Goal: Book appointment/travel/reservation

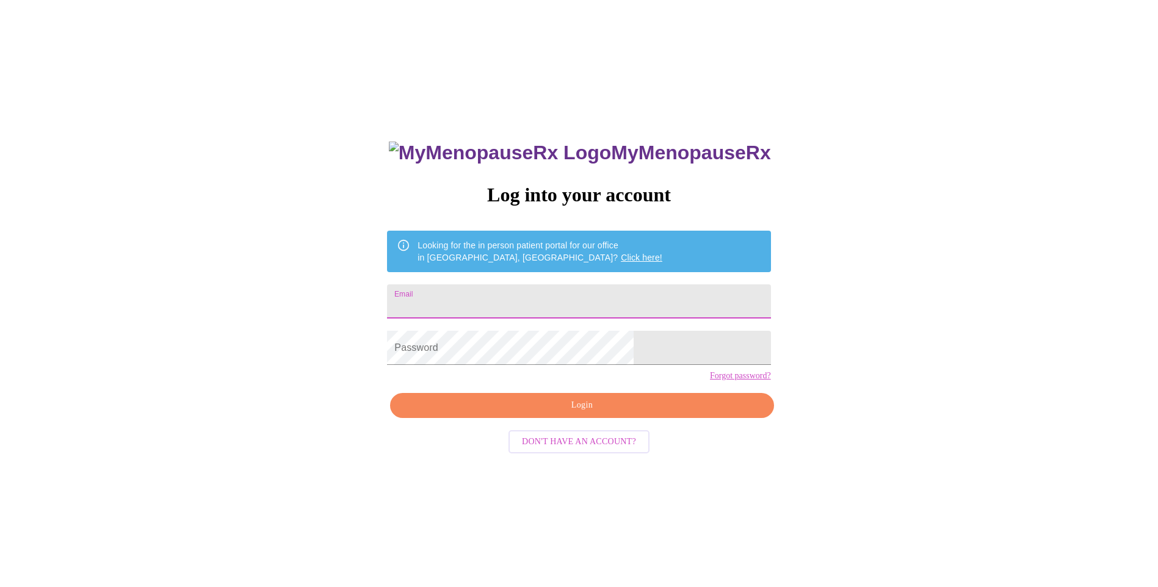
click at [534, 308] on input "Email" at bounding box center [578, 302] width 383 height 34
type input "brady@sxu.edu"
click at [953, 360] on div "MyMenopauseRx Log into your account Looking for the in person patient portal fo…" at bounding box center [579, 357] width 1148 height 705
click at [612, 413] on span "Login" at bounding box center [581, 405] width 355 height 15
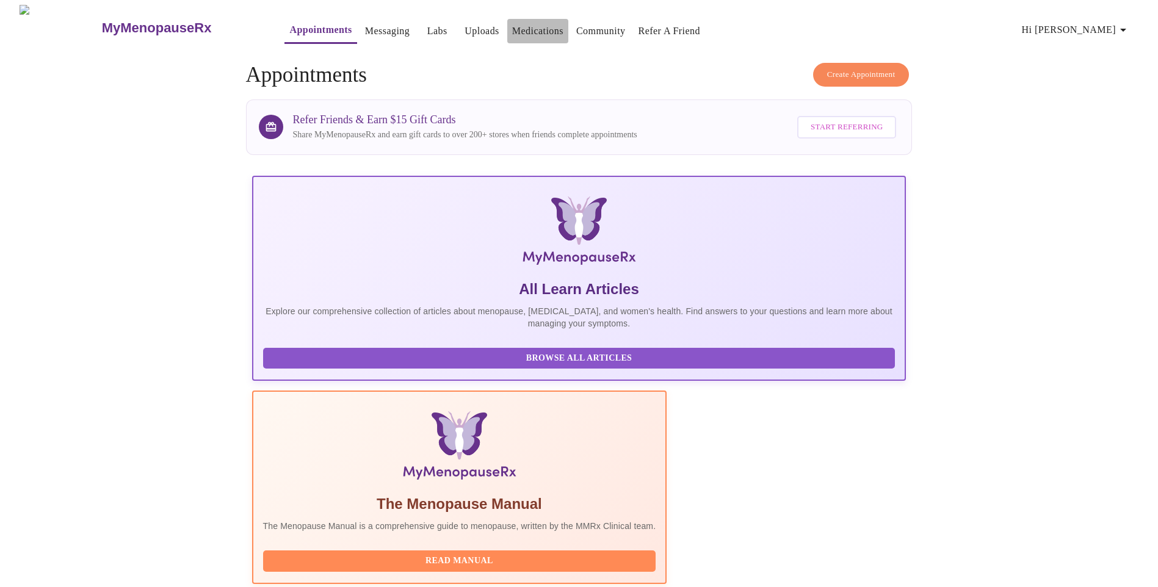
click at [532, 23] on link "Medications" at bounding box center [537, 31] width 51 height 17
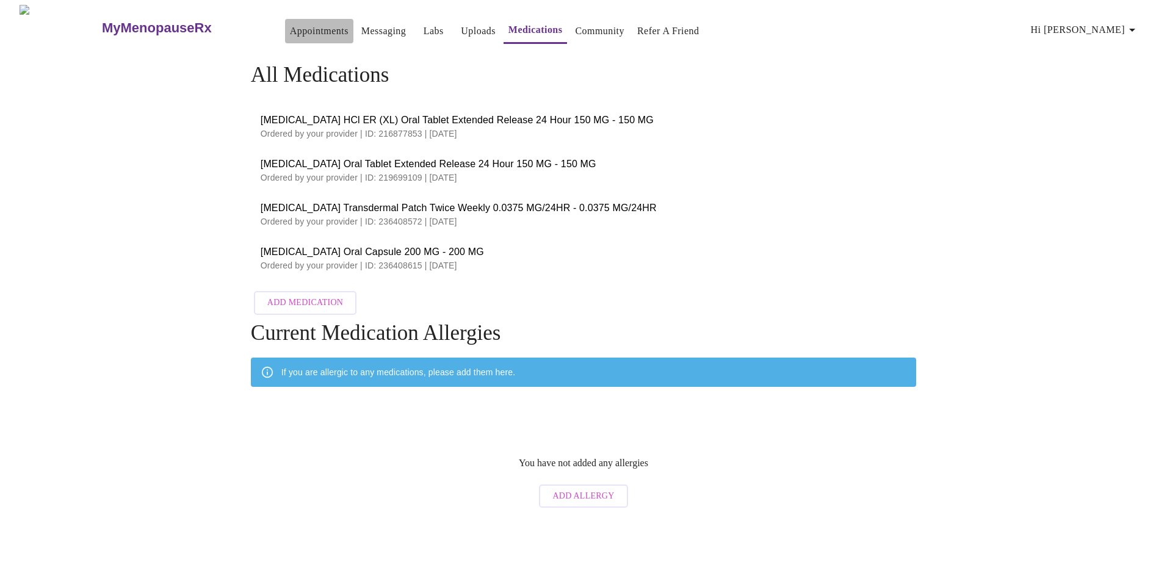
click at [290, 27] on link "Appointments" at bounding box center [319, 31] width 59 height 17
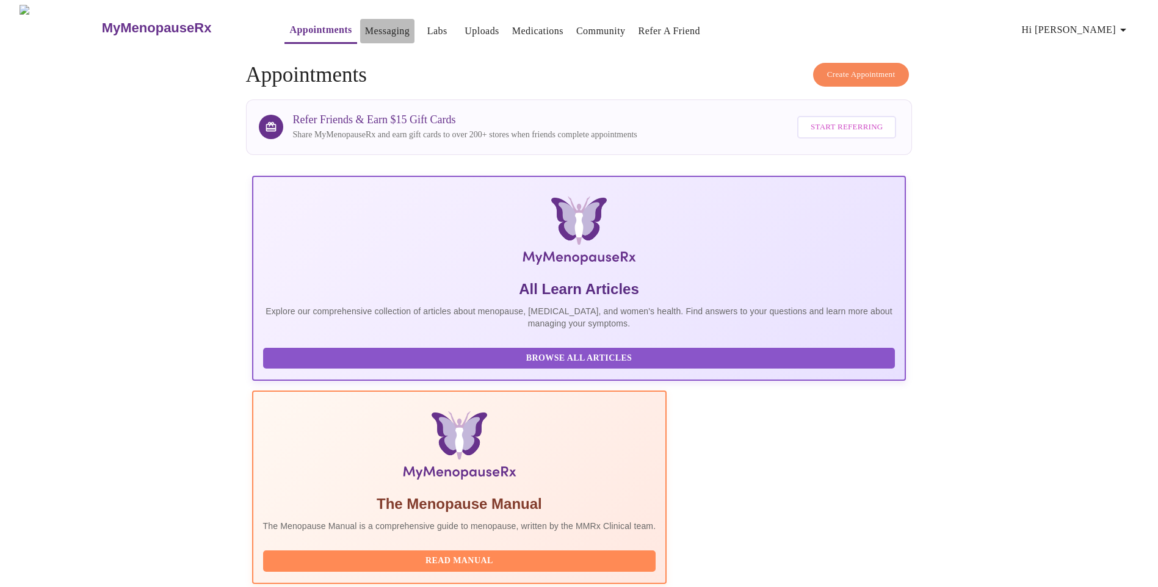
click at [365, 26] on link "Messaging" at bounding box center [387, 31] width 45 height 17
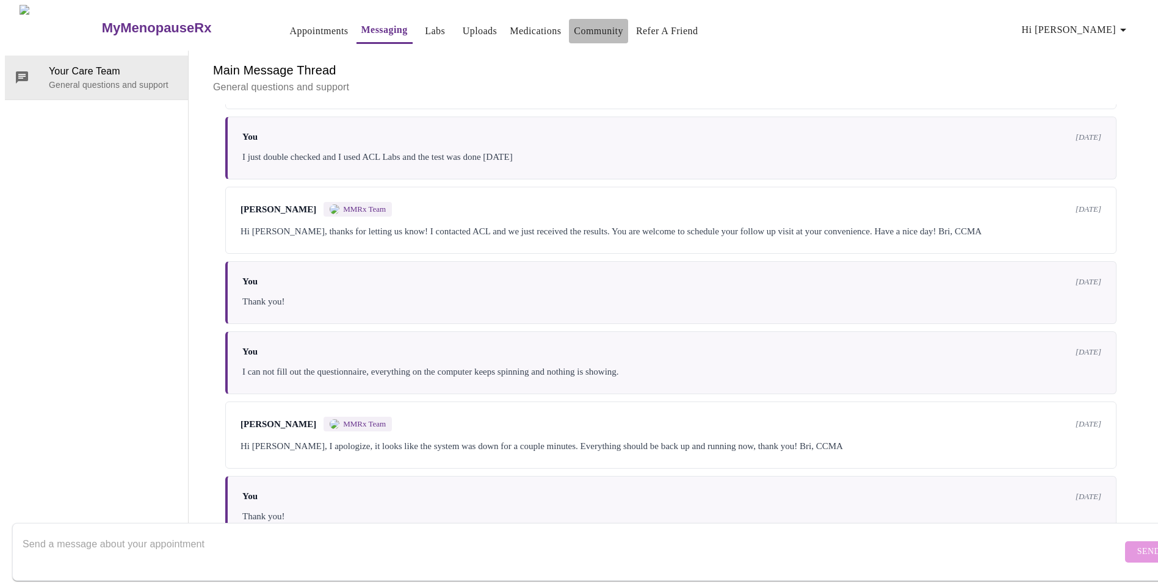
click at [574, 26] on link "Community" at bounding box center [598, 31] width 49 height 17
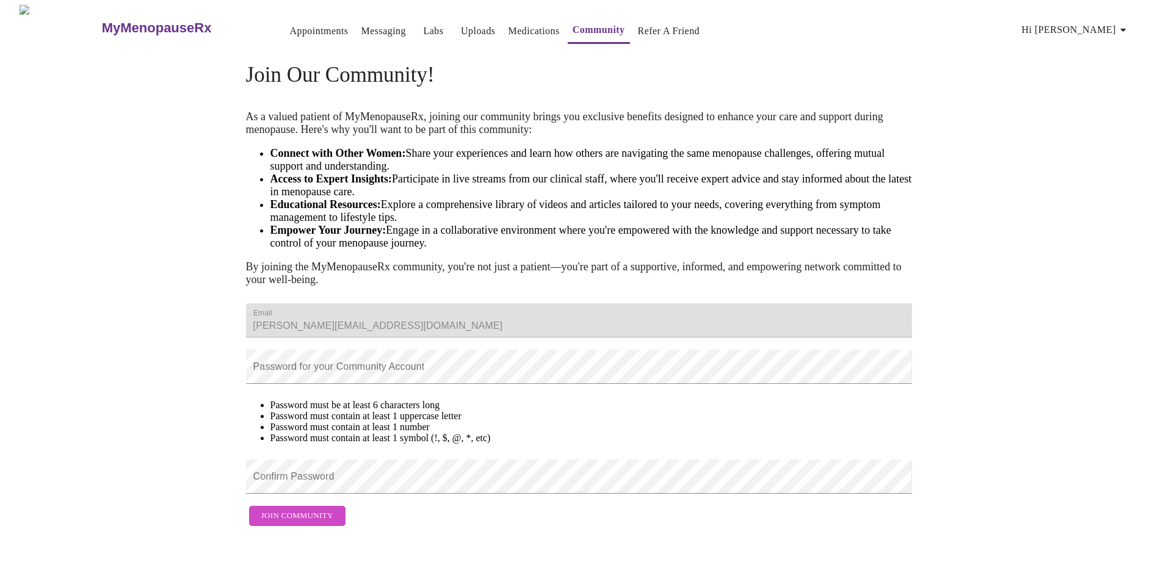
click at [134, 27] on h3 "MyMenopauseRx" at bounding box center [157, 28] width 110 height 16
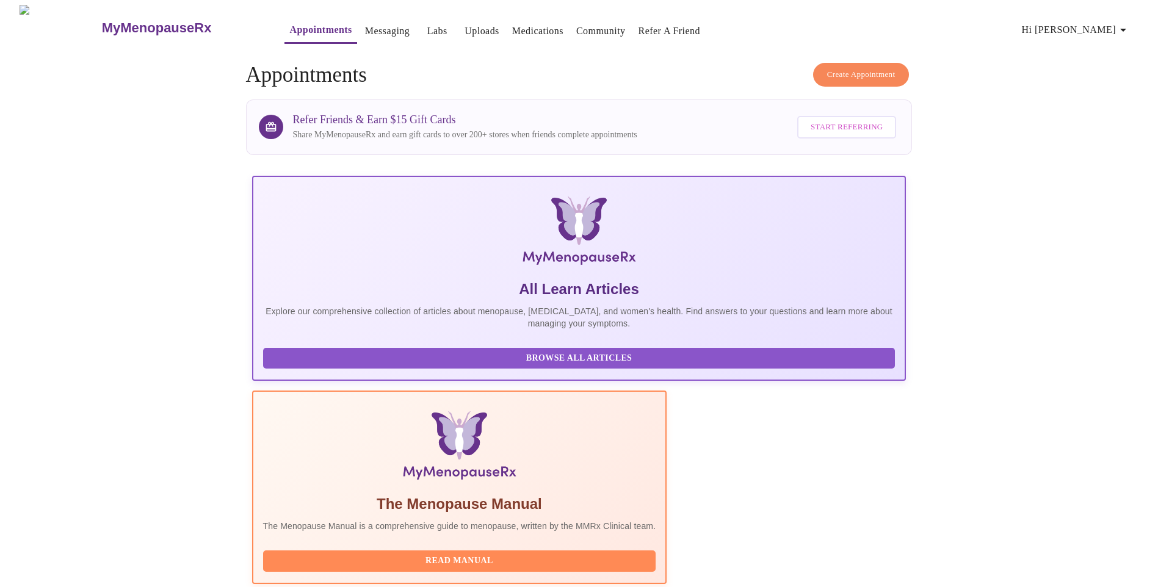
click at [346, 366] on span "Browse All Articles" at bounding box center [579, 358] width 608 height 15
click at [865, 63] on button "Create Appointment" at bounding box center [861, 75] width 96 height 24
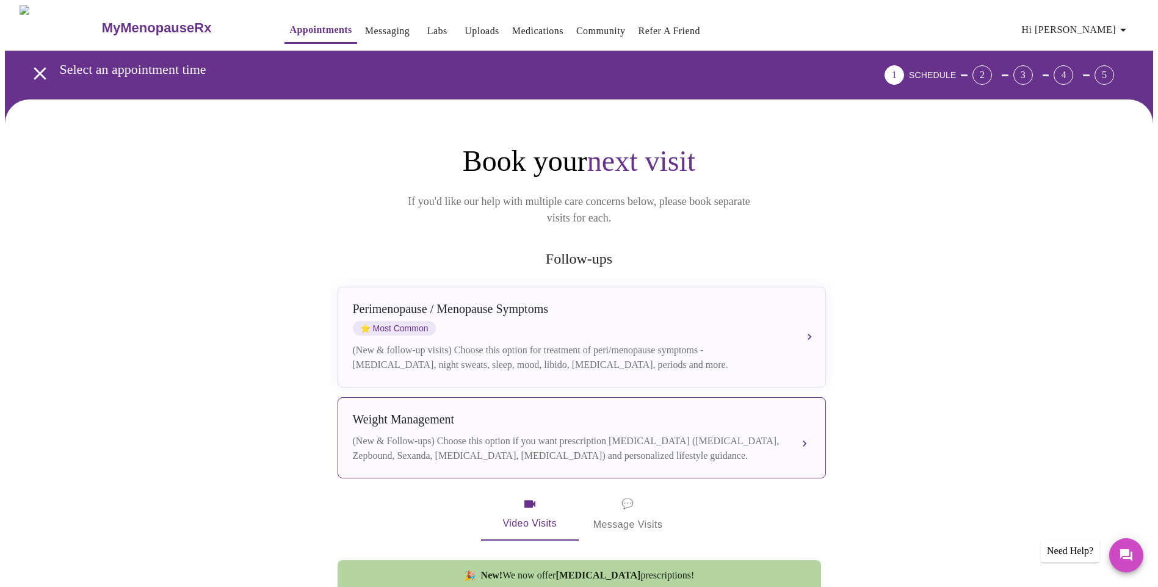
click at [534, 443] on div "(New & Follow-ups) Choose this option if you want prescription weight managemen…" at bounding box center [570, 448] width 434 height 29
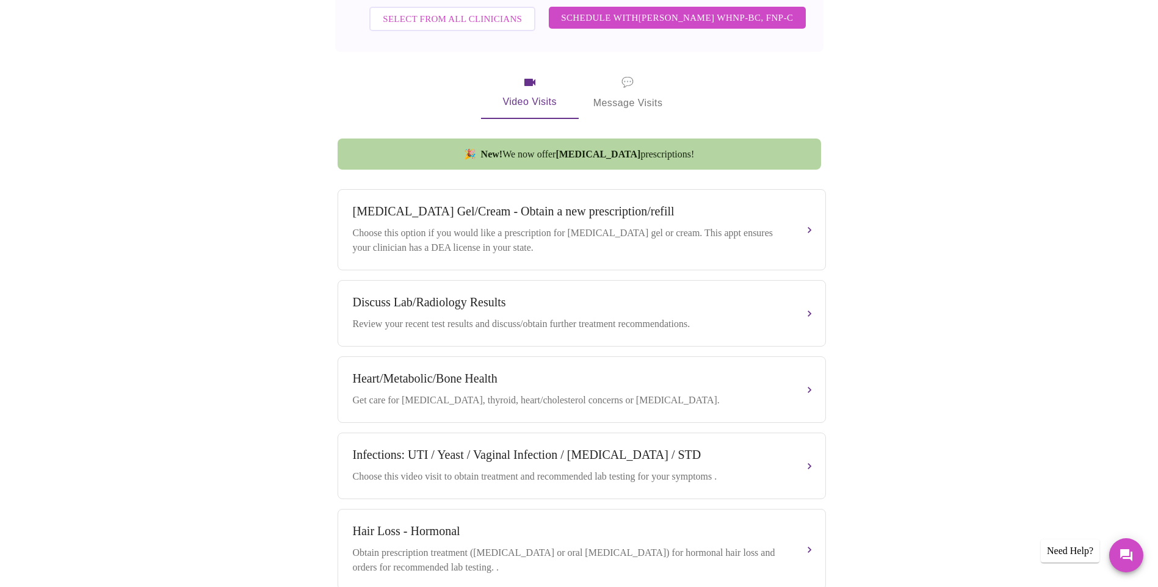
scroll to position [325, 0]
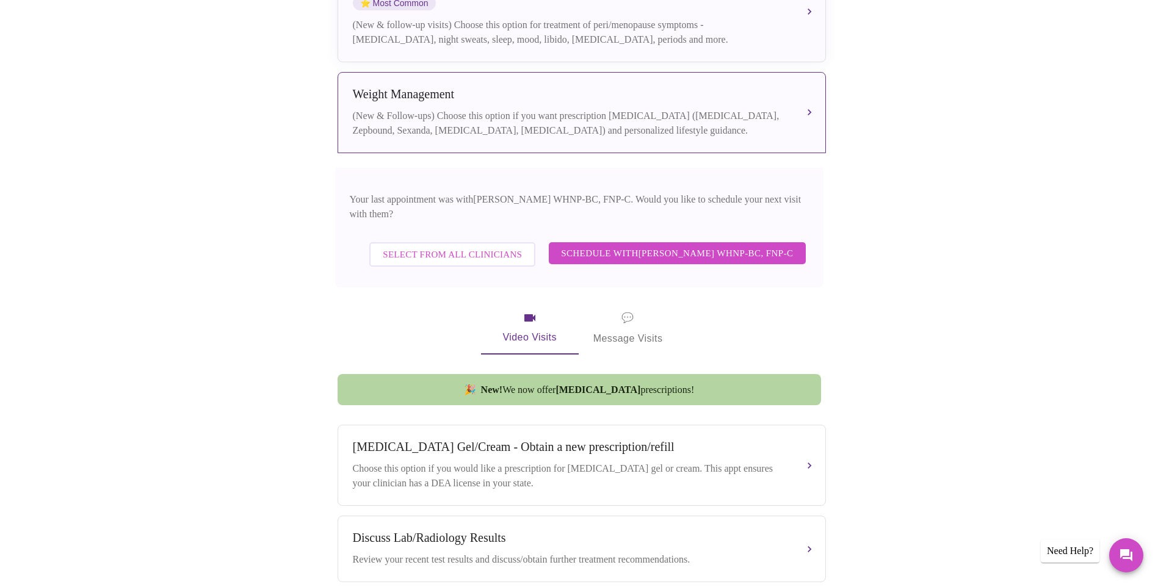
click at [626, 245] on span "Schedule with Jenny Kowalczyk WHNP-BC, FNP-C" at bounding box center [677, 253] width 232 height 16
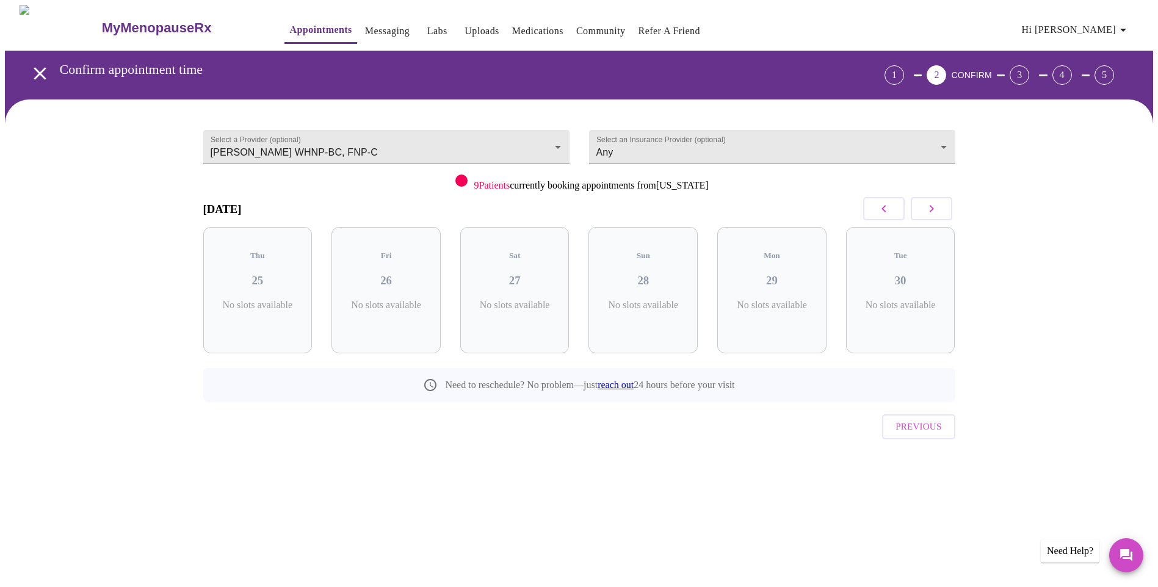
scroll to position [0, 0]
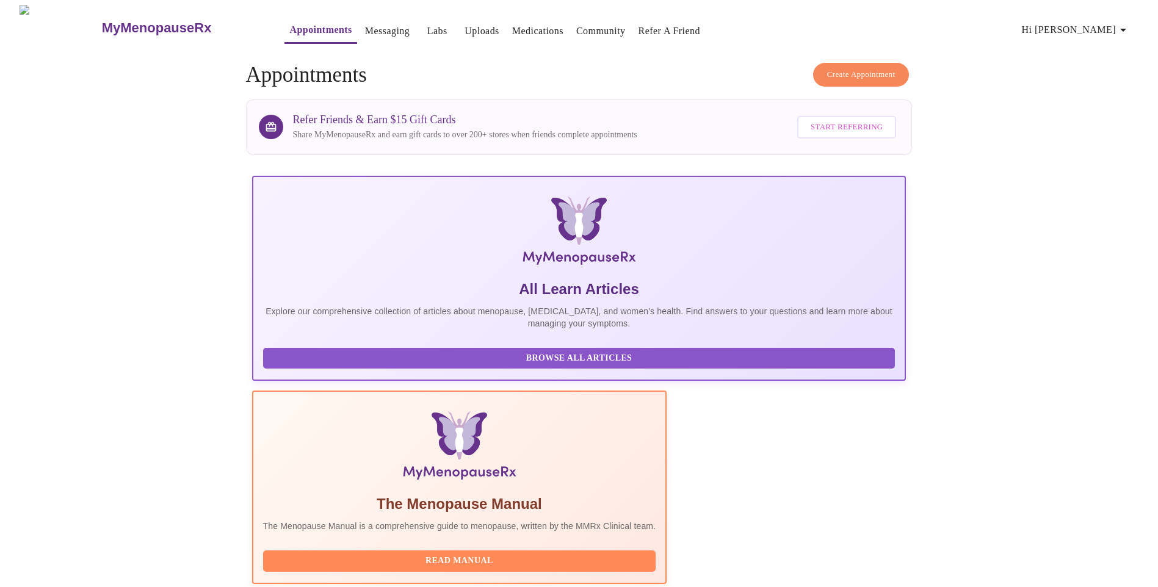
click at [861, 71] on span "Create Appointment" at bounding box center [861, 75] width 68 height 14
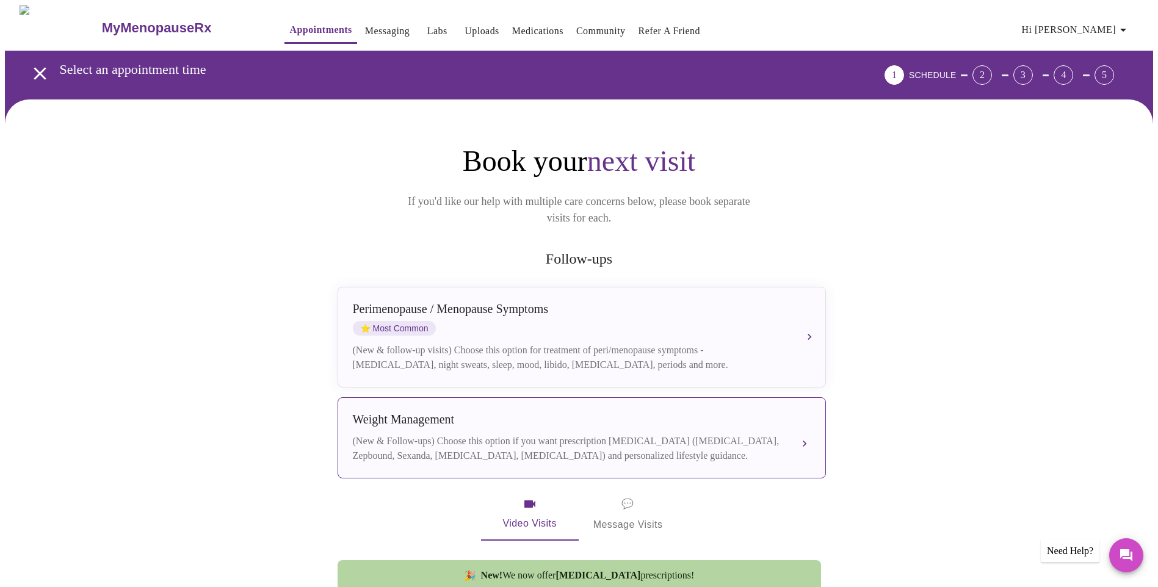
click at [530, 435] on div "(New & Follow-ups) Choose this option if you want prescription weight managemen…" at bounding box center [570, 448] width 434 height 29
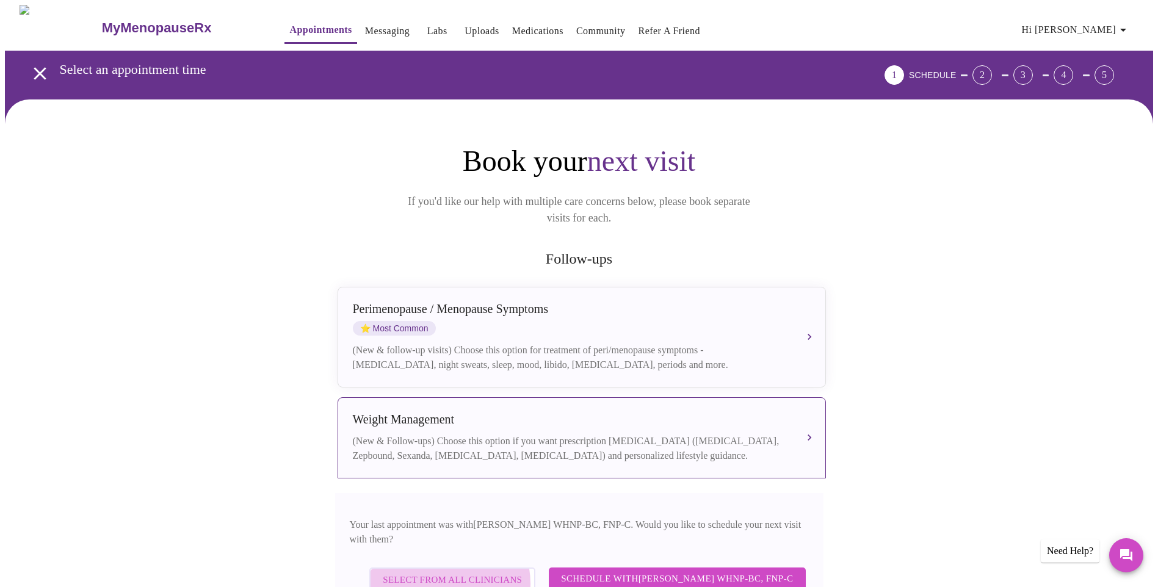
click at [435, 572] on span "Select from All Clinicians" at bounding box center [452, 580] width 139 height 16
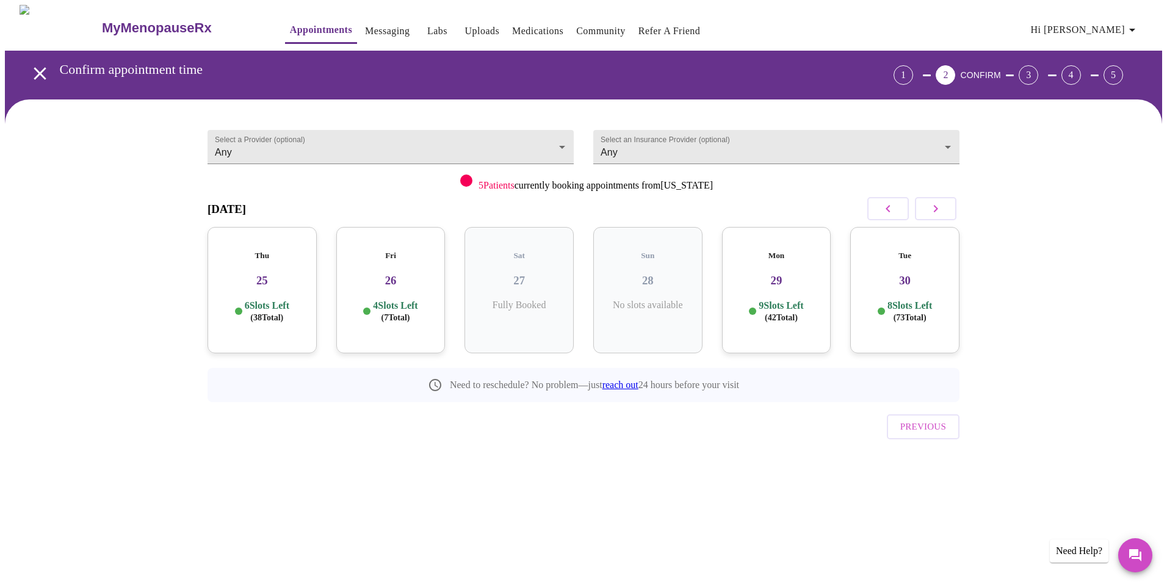
click at [266, 313] on span "( 38 Total)" at bounding box center [266, 317] width 33 height 9
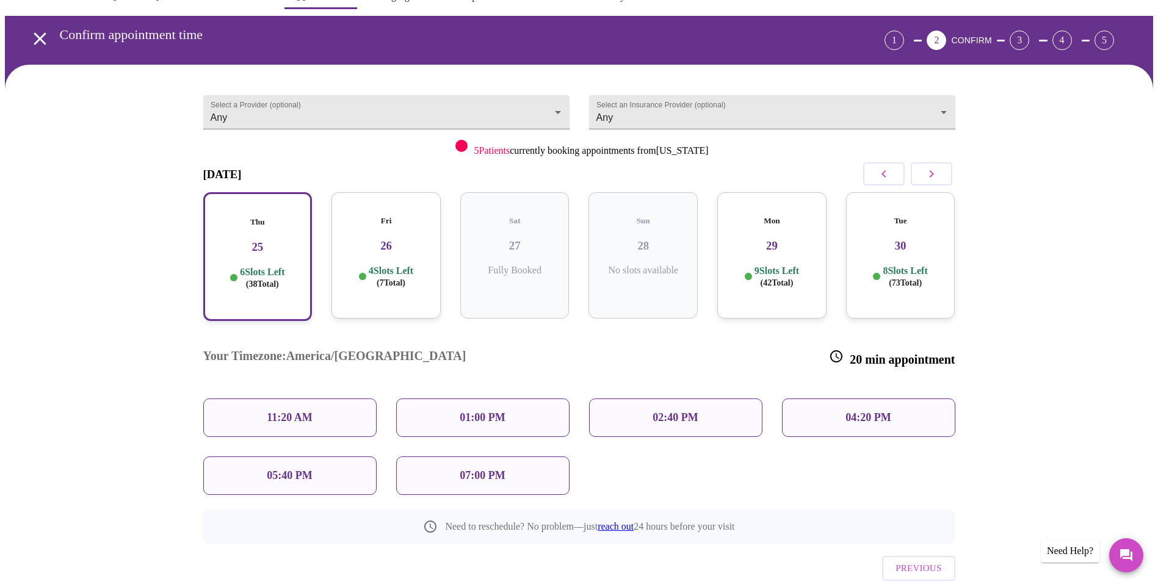
scroll to position [53, 0]
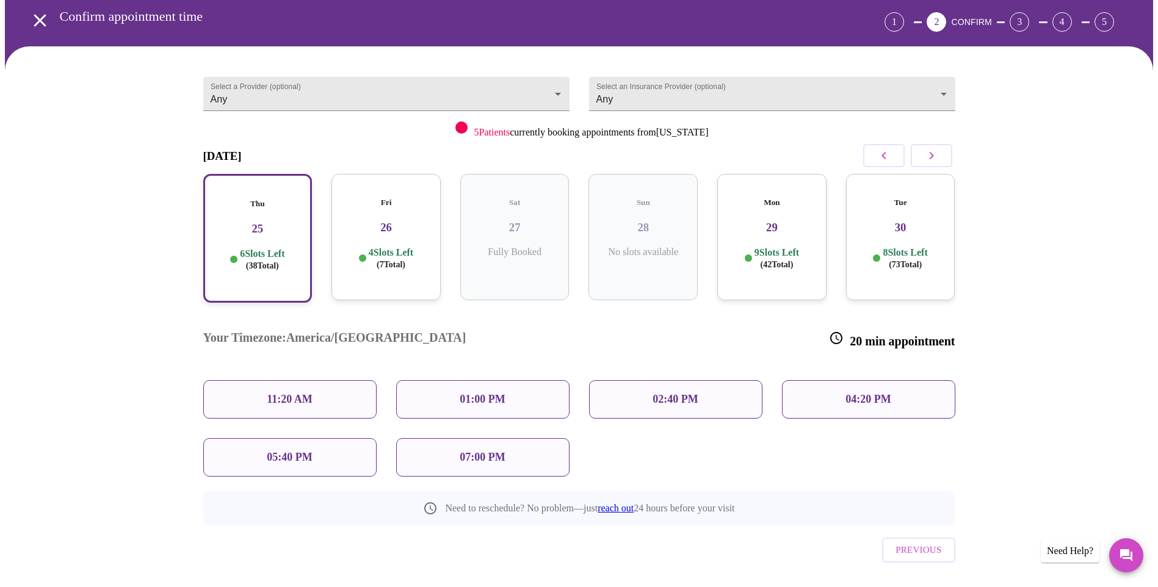
click at [316, 380] on div "11:20 AM" at bounding box center [289, 399] width 173 height 38
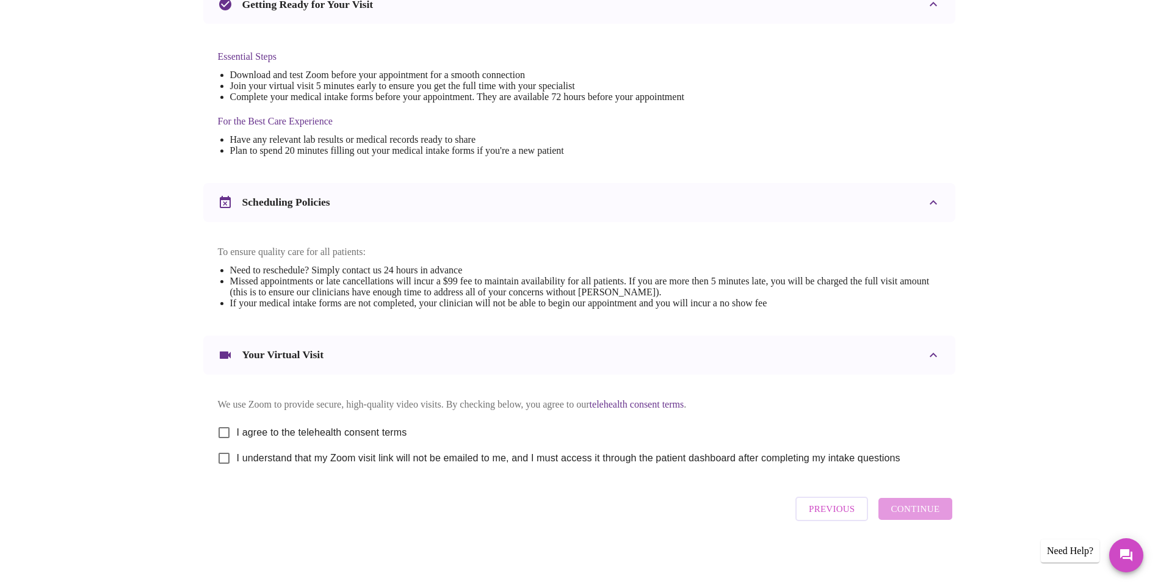
scroll to position [298, 0]
click at [222, 430] on input "I agree to the telehealth consent terms" at bounding box center [224, 433] width 26 height 26
checkbox input "true"
click at [224, 463] on input "I understand that my Zoom visit link will not be emailed to me, and I must acce…" at bounding box center [224, 459] width 26 height 26
checkbox input "true"
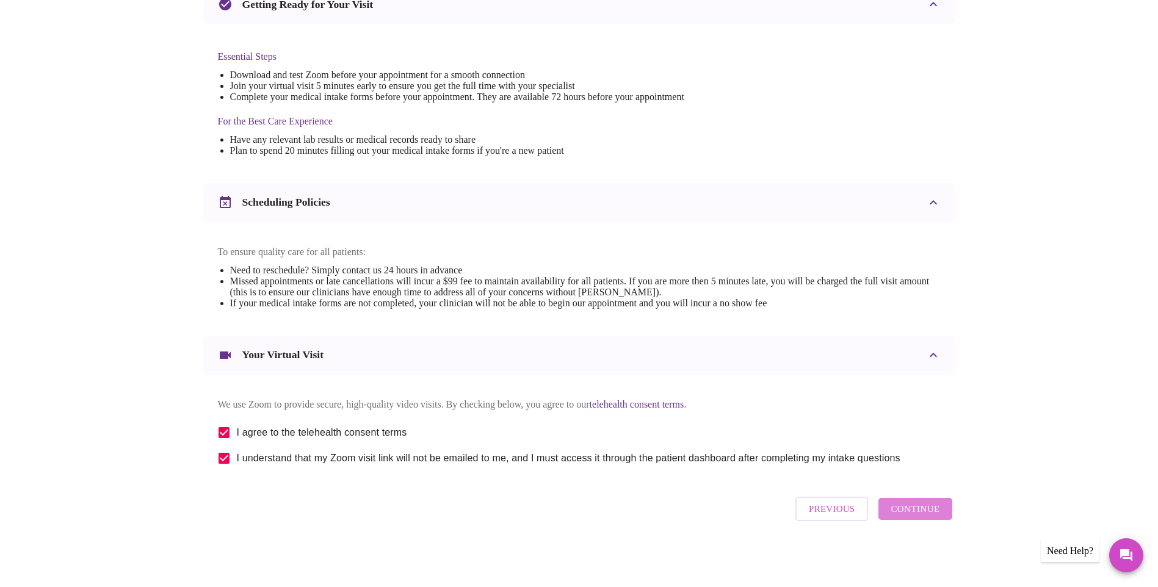
click at [923, 517] on span "Continue" at bounding box center [915, 509] width 49 height 16
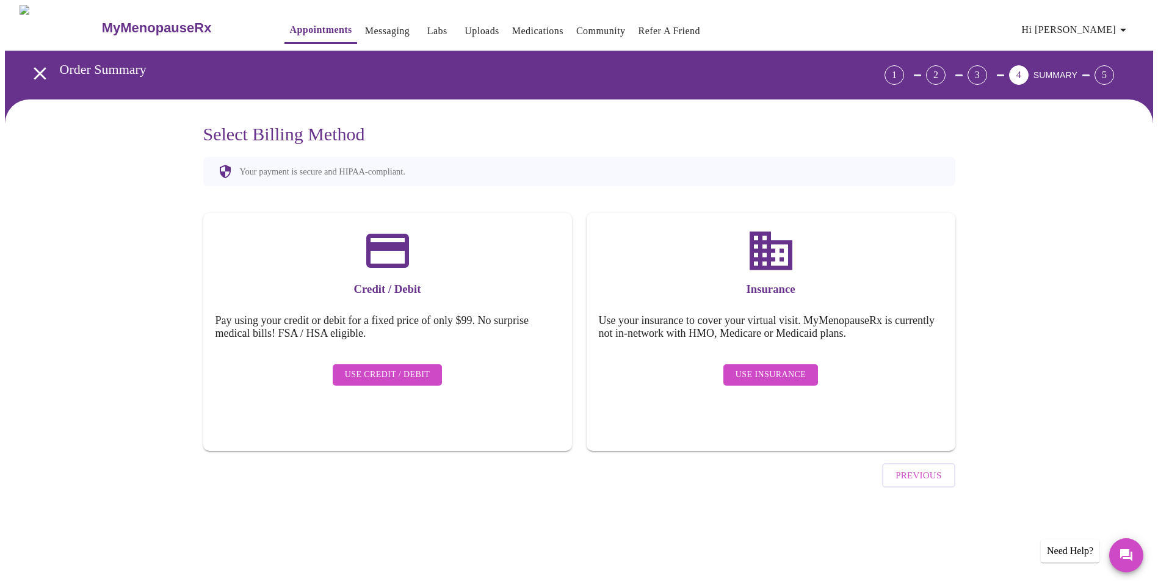
scroll to position [0, 0]
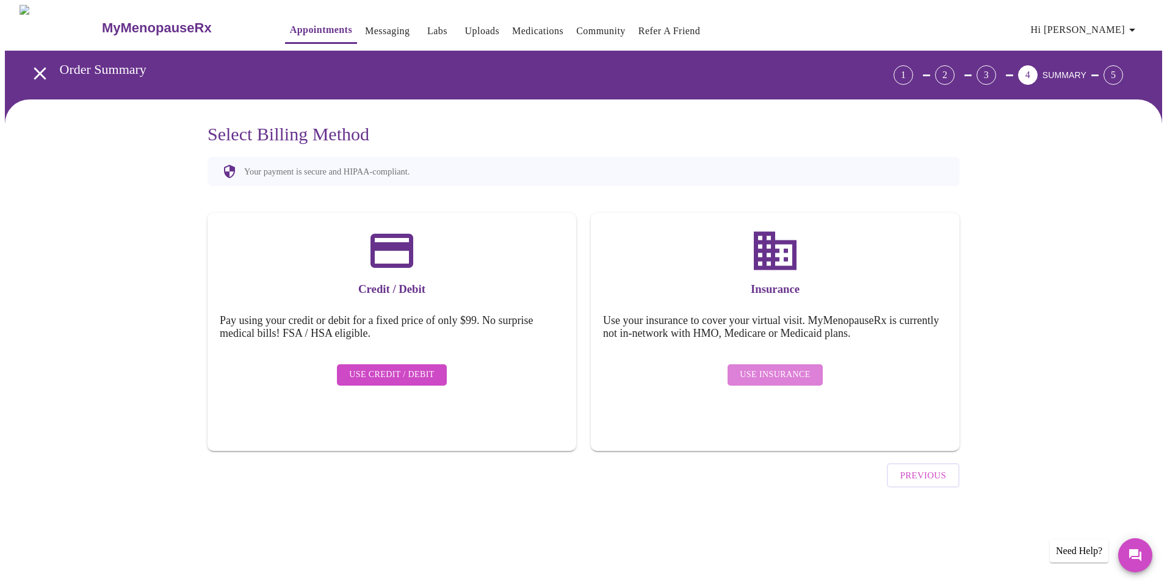
click at [792, 368] on span "Use Insurance" at bounding box center [775, 375] width 70 height 15
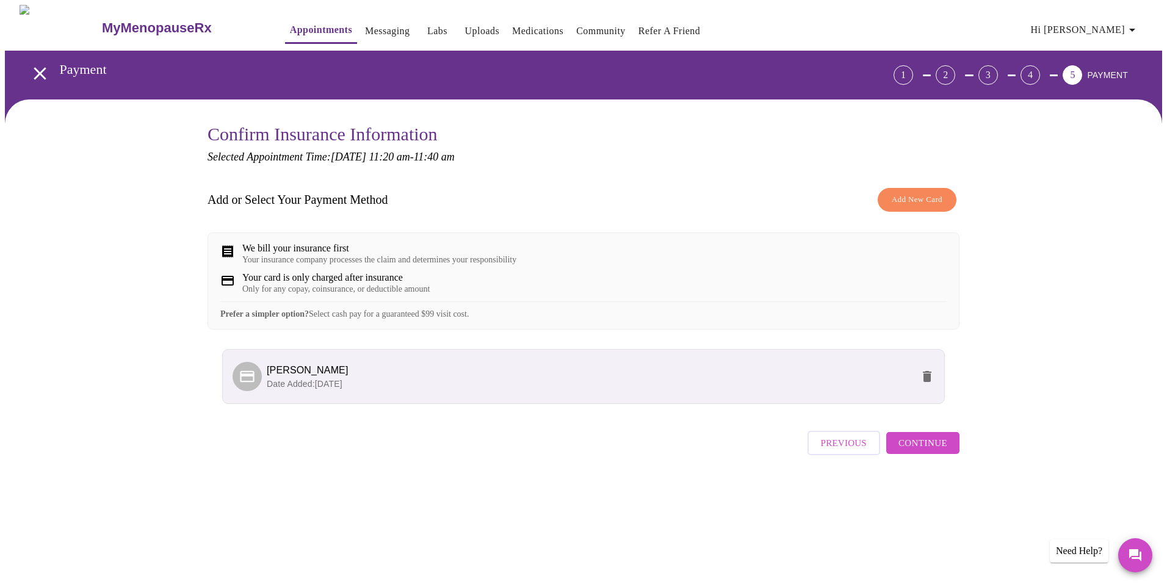
click at [942, 451] on span "Continue" at bounding box center [923, 443] width 49 height 16
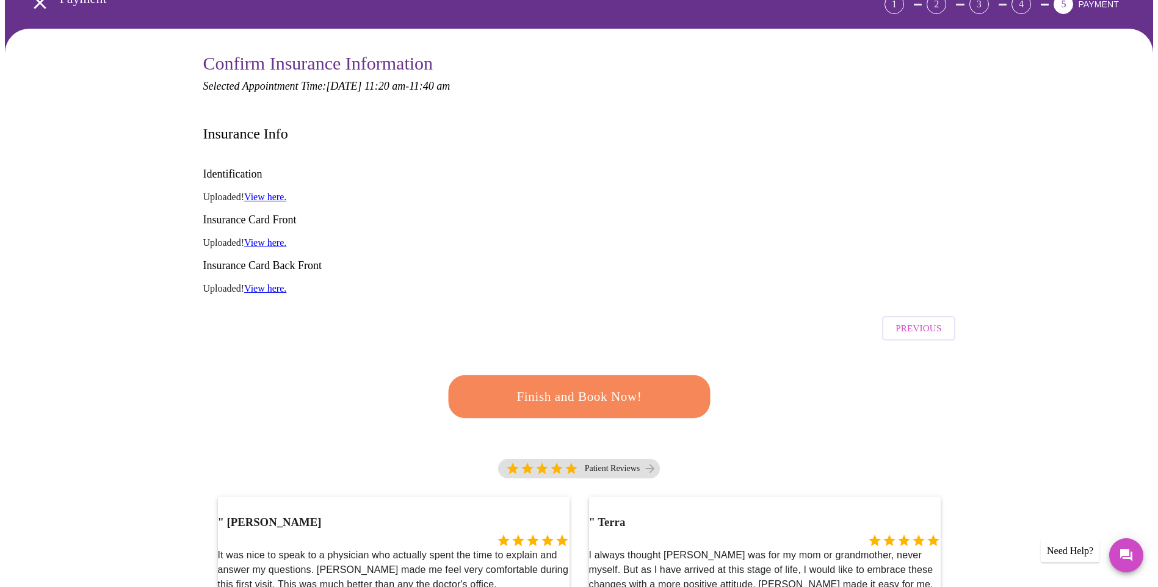
scroll to position [61, 0]
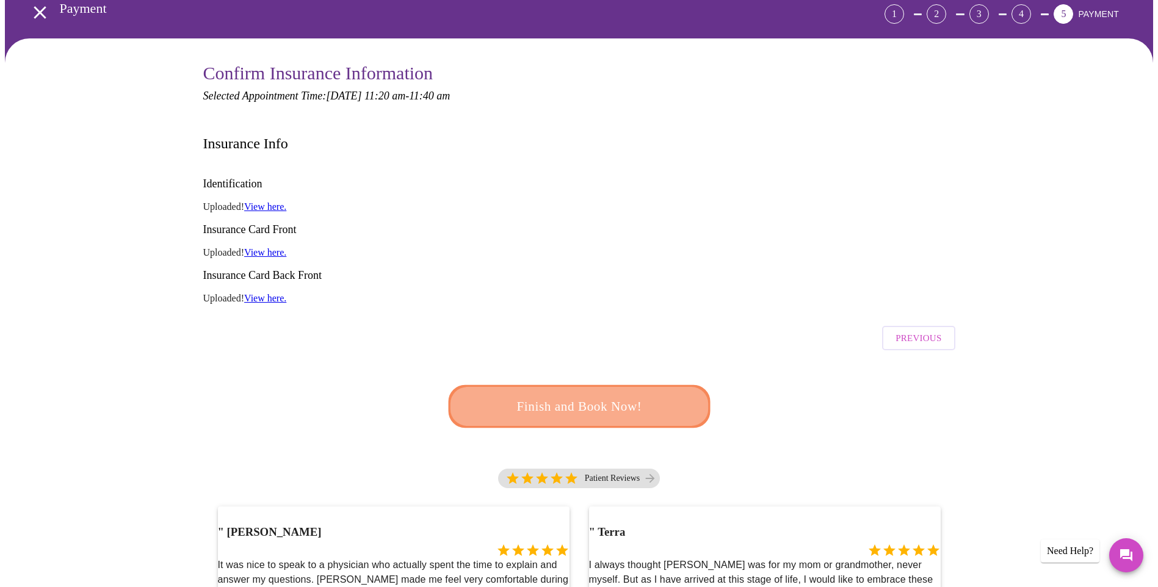
click at [579, 396] on span "Finish and Book Now!" at bounding box center [579, 407] width 226 height 23
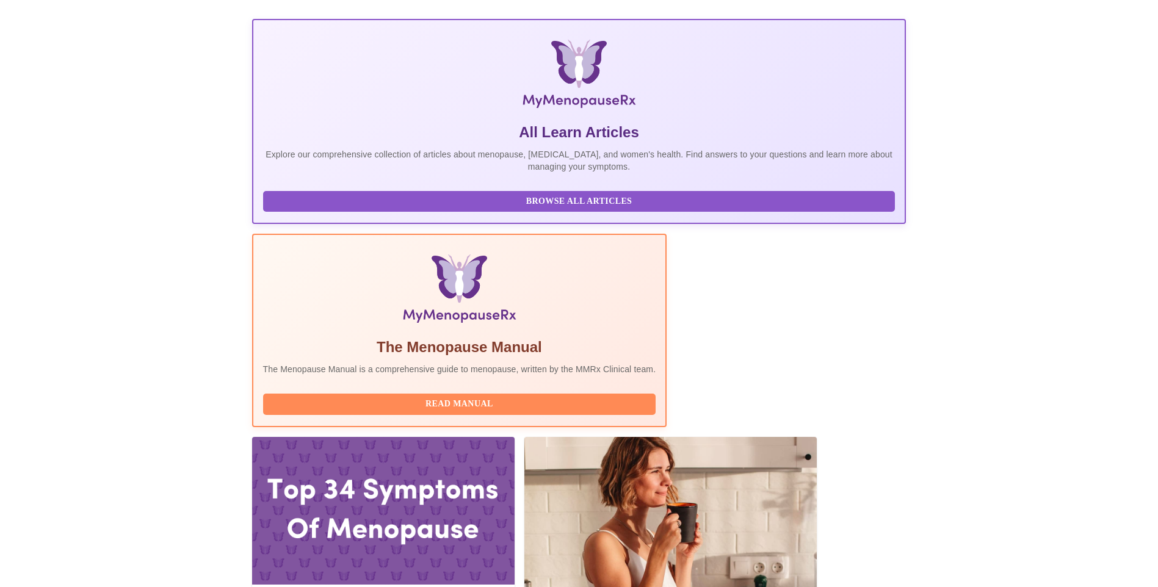
scroll to position [244, 0]
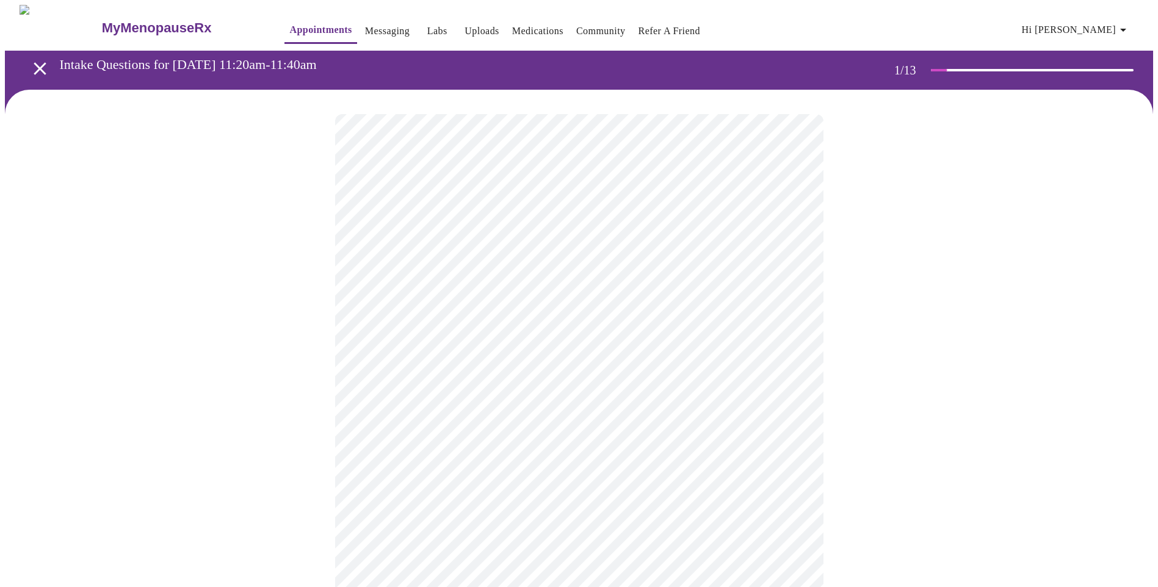
click at [788, 264] on body "MyMenopauseRx Appointments Messaging Labs Uploads Medications Community Refer a…" at bounding box center [579, 563] width 1148 height 1116
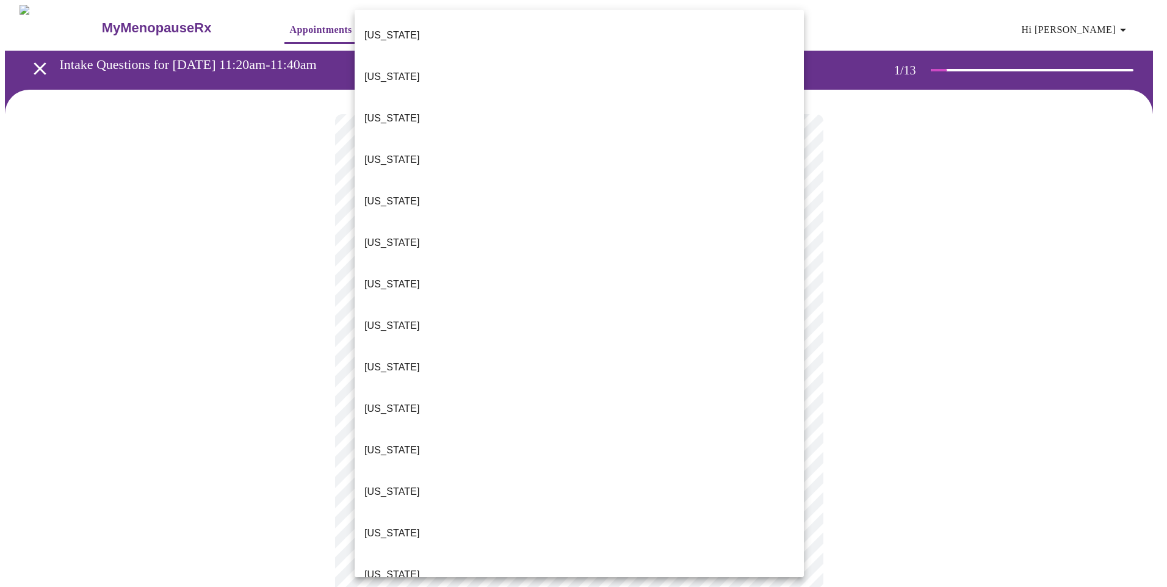
click at [390, 513] on li "Illinois" at bounding box center [579, 534] width 449 height 42
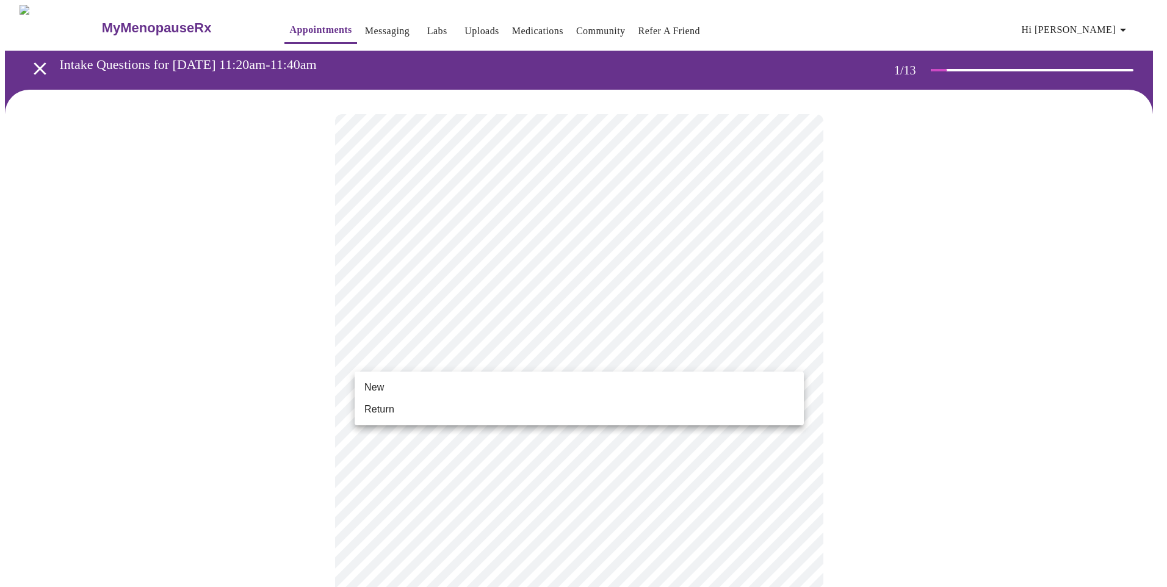
click at [598, 353] on body "MyMenopauseRx Appointments Messaging Labs Uploads Medications Community Refer a…" at bounding box center [584, 559] width 1158 height 1108
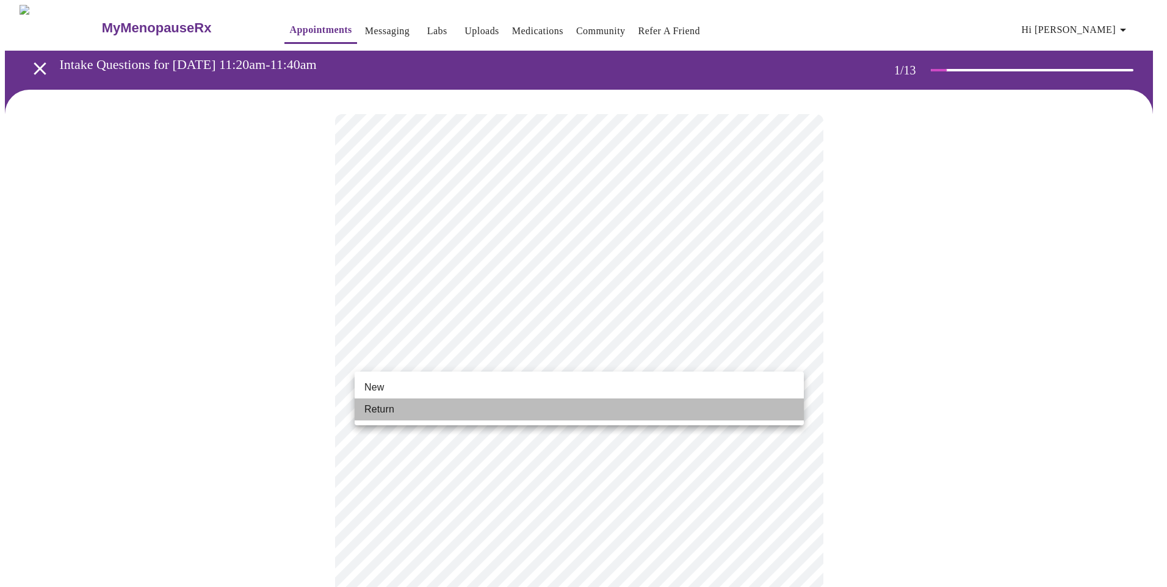
click at [390, 407] on span "Return" at bounding box center [380, 409] width 30 height 15
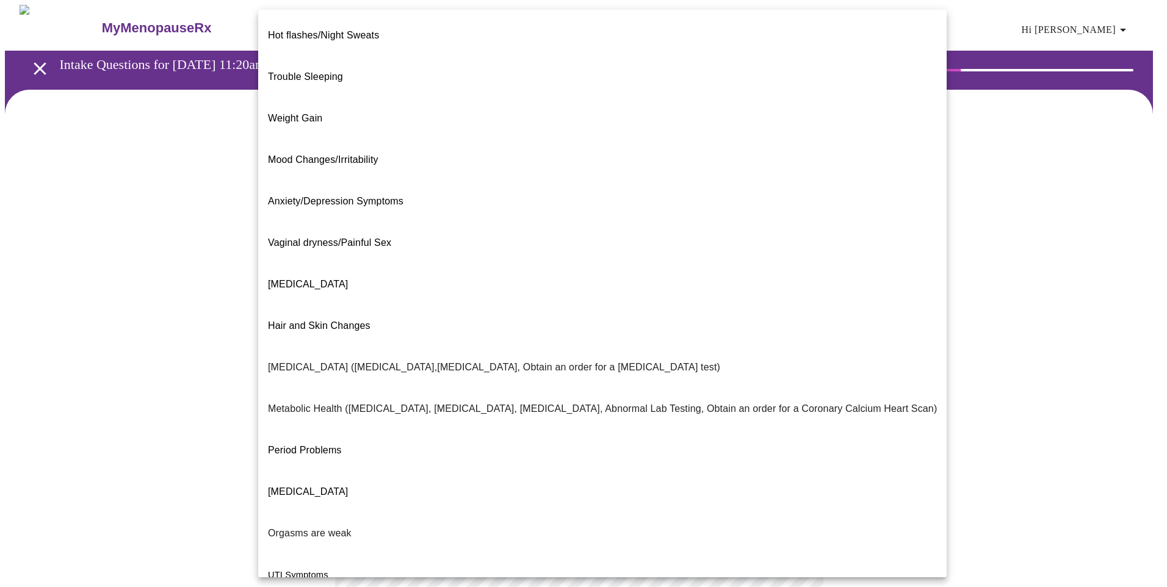
click at [786, 245] on body "MyMenopauseRx Appointments Messaging Labs Uploads Medications Community Refer a…" at bounding box center [584, 372] width 1158 height 734
click at [308, 113] on span "Weight Gain" at bounding box center [295, 118] width 54 height 10
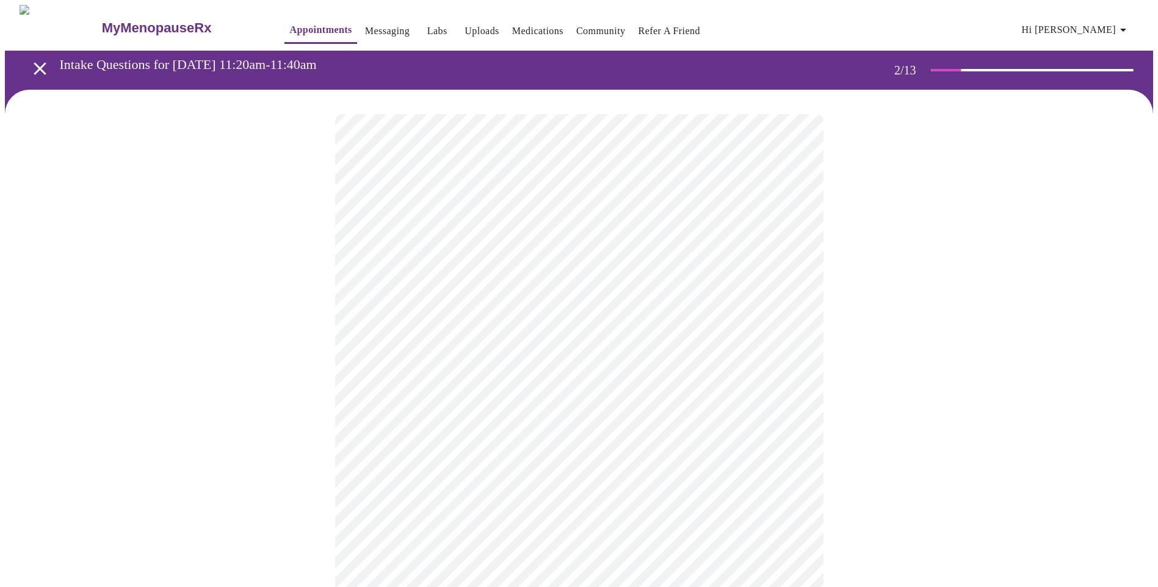
click at [800, 383] on body "MyMenopauseRx Appointments Messaging Labs Uploads Medications Community Refer a…" at bounding box center [579, 368] width 1148 height 727
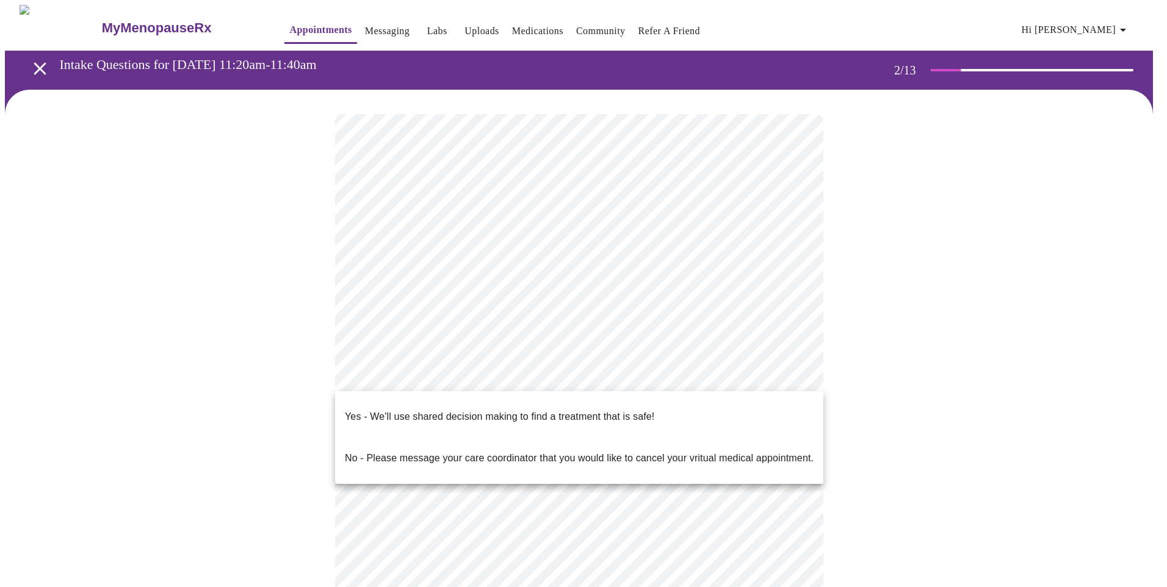
click at [290, 23] on div at bounding box center [583, 293] width 1167 height 587
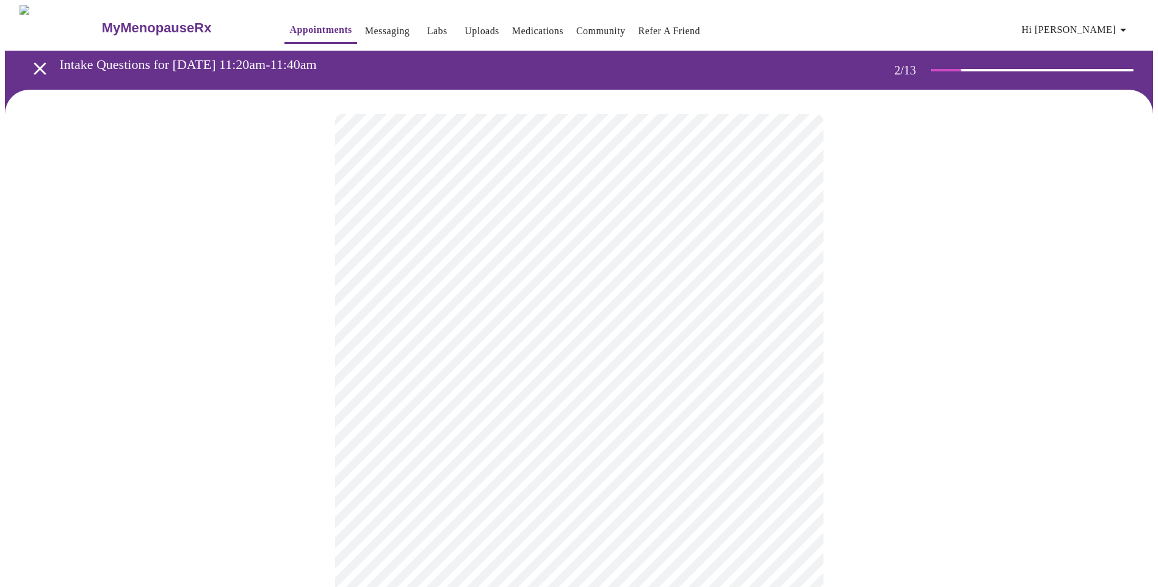
click at [43, 65] on icon "open drawer" at bounding box center [39, 68] width 21 height 21
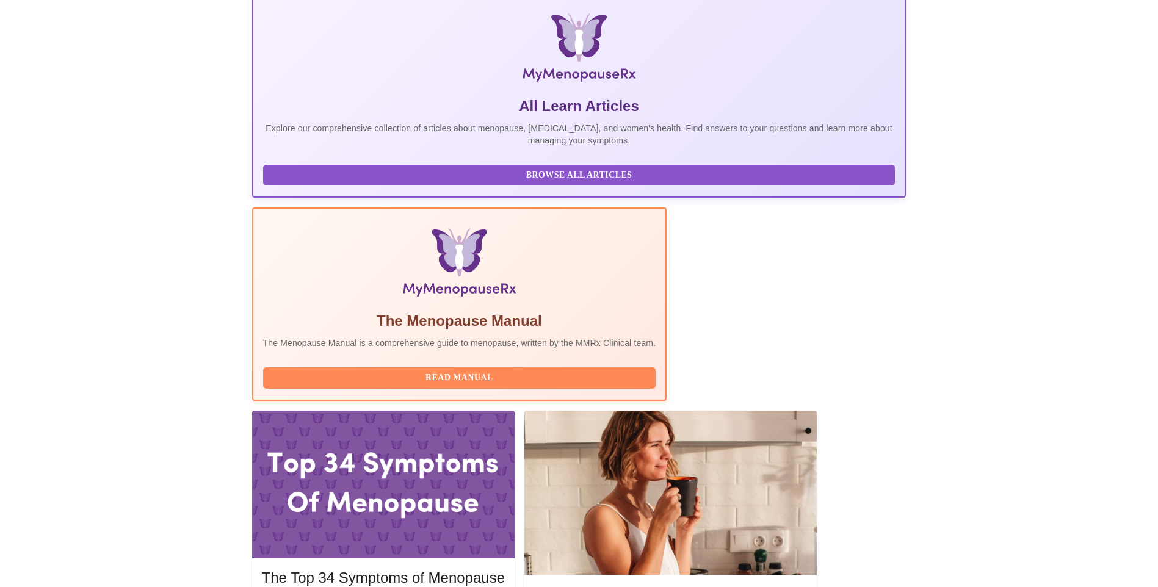
scroll to position [244, 0]
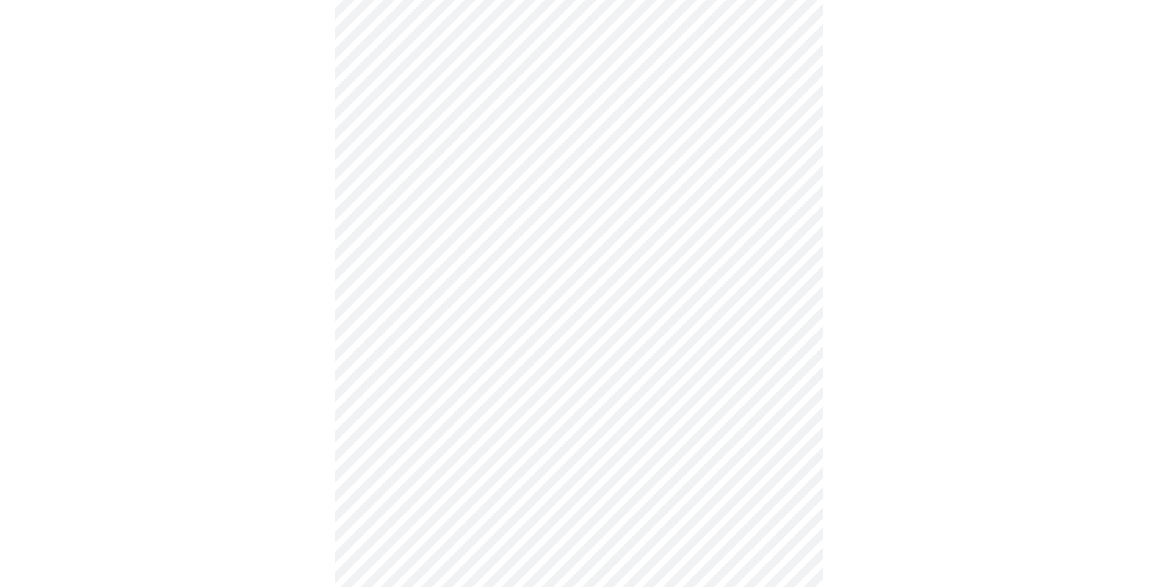
scroll to position [122, 0]
click at [798, 232] on body "MyMenopauseRx Appointments Messaging Labs Uploads Medications Community Refer a…" at bounding box center [579, 428] width 1148 height 1091
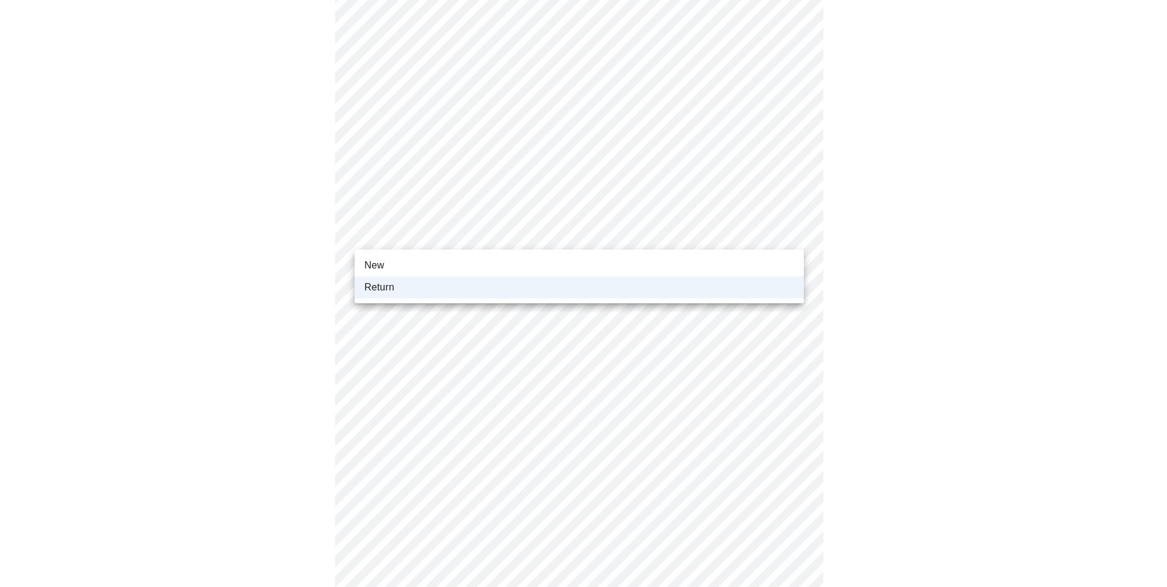
click at [798, 232] on div at bounding box center [583, 293] width 1167 height 587
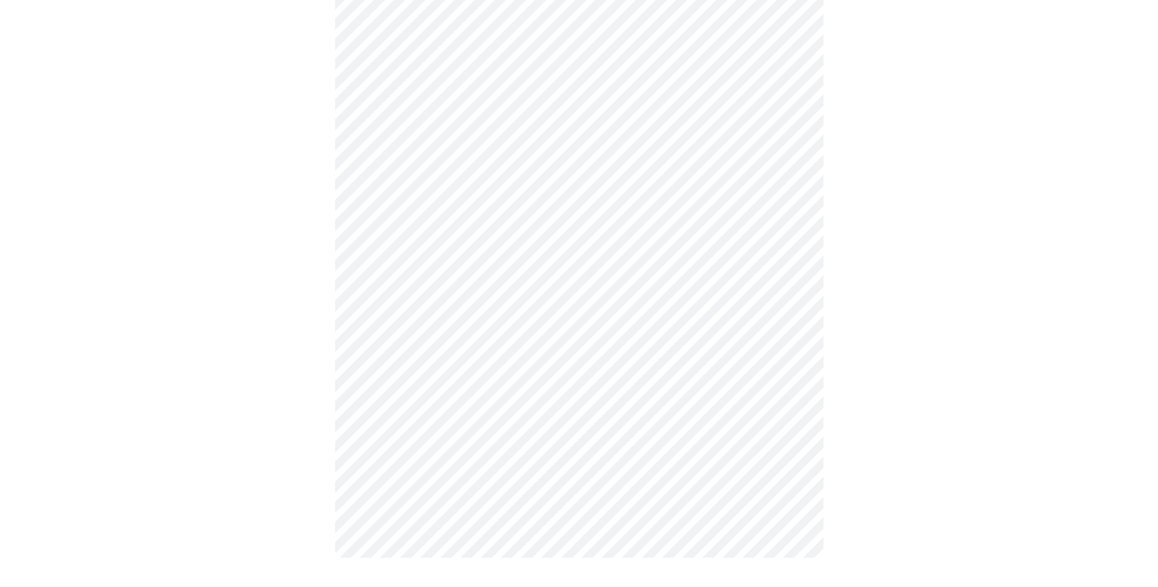
scroll to position [0, 0]
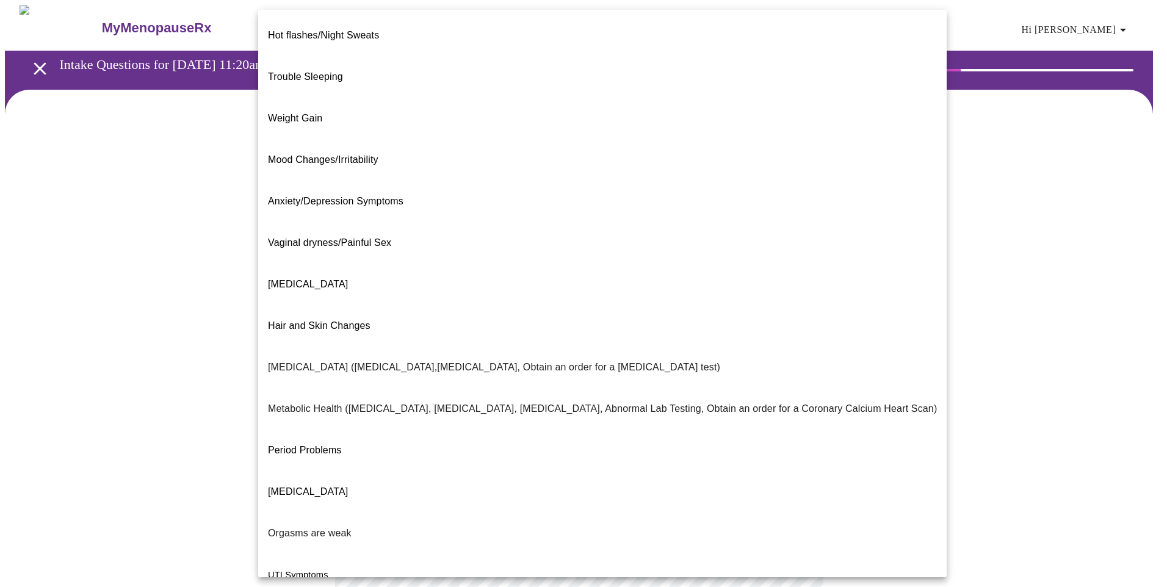
click at [777, 245] on body "MyMenopauseRx Appointments Messaging Labs Uploads Medications Community Refer a…" at bounding box center [584, 372] width 1158 height 734
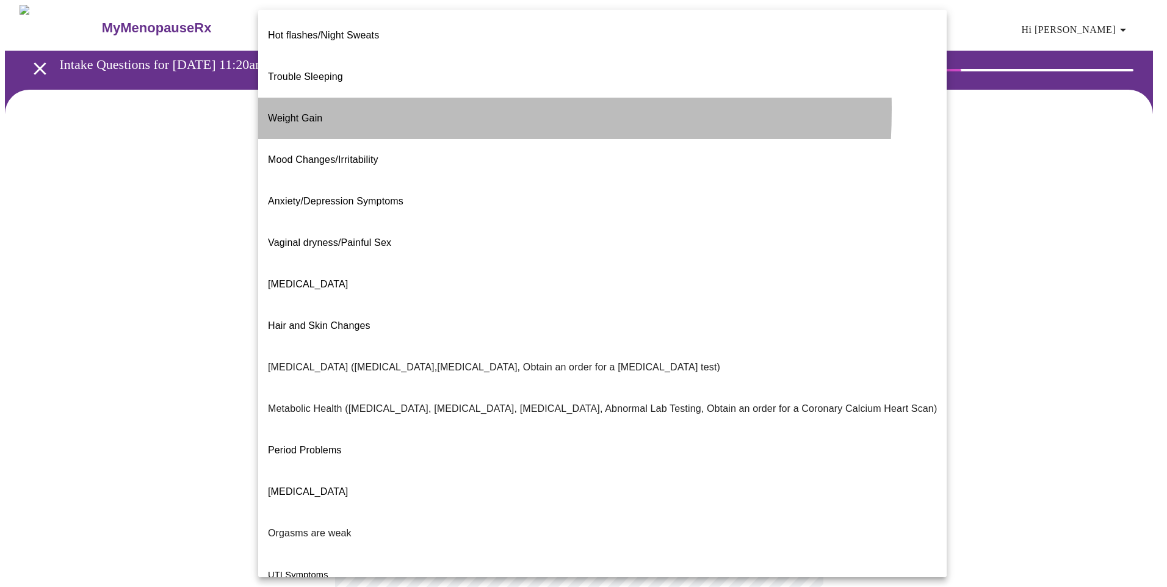
click at [329, 98] on li "Weight Gain" at bounding box center [602, 119] width 689 height 42
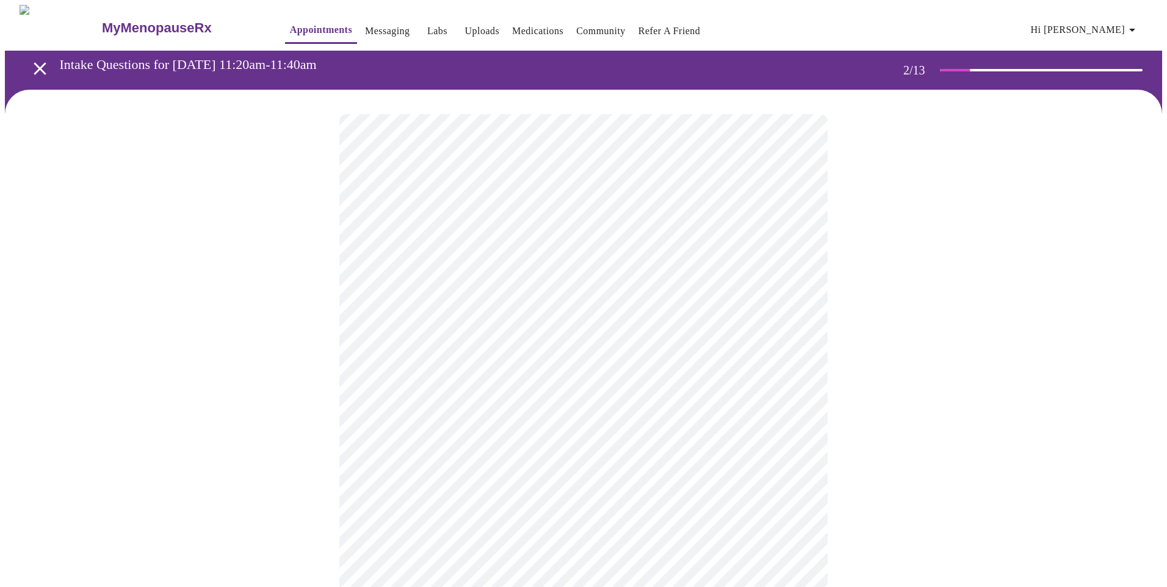
click at [546, 376] on body "MyMenopauseRx Appointments Messaging Labs Uploads Medications Community Refer a…" at bounding box center [584, 368] width 1158 height 727
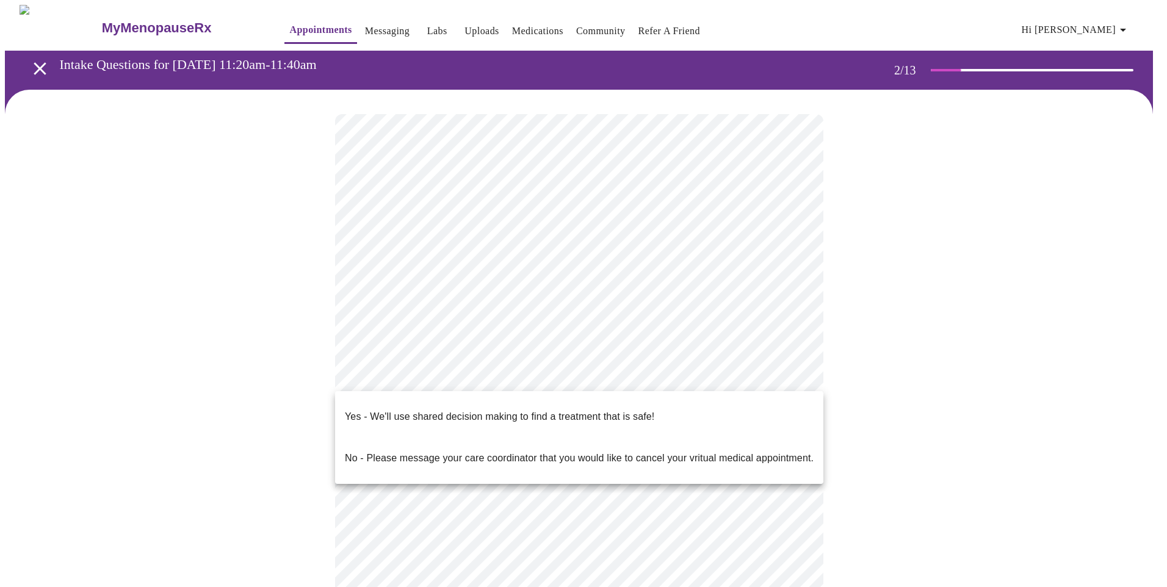
click at [399, 415] on span "Yes - We'll use shared decision making to find a treatment that is safe!" at bounding box center [500, 417] width 310 height 34
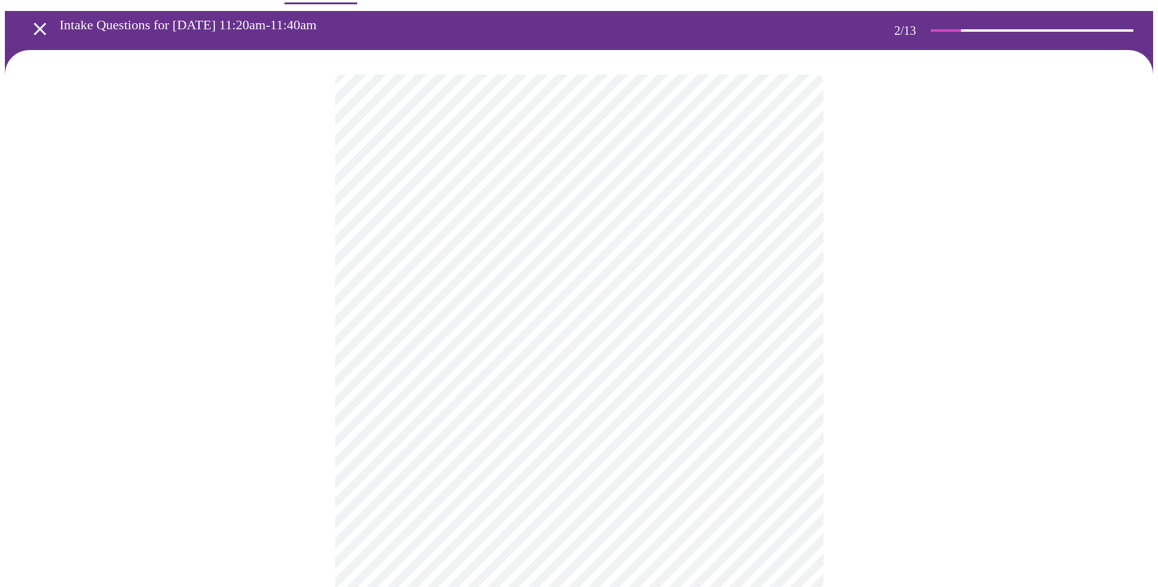
scroll to position [61, 0]
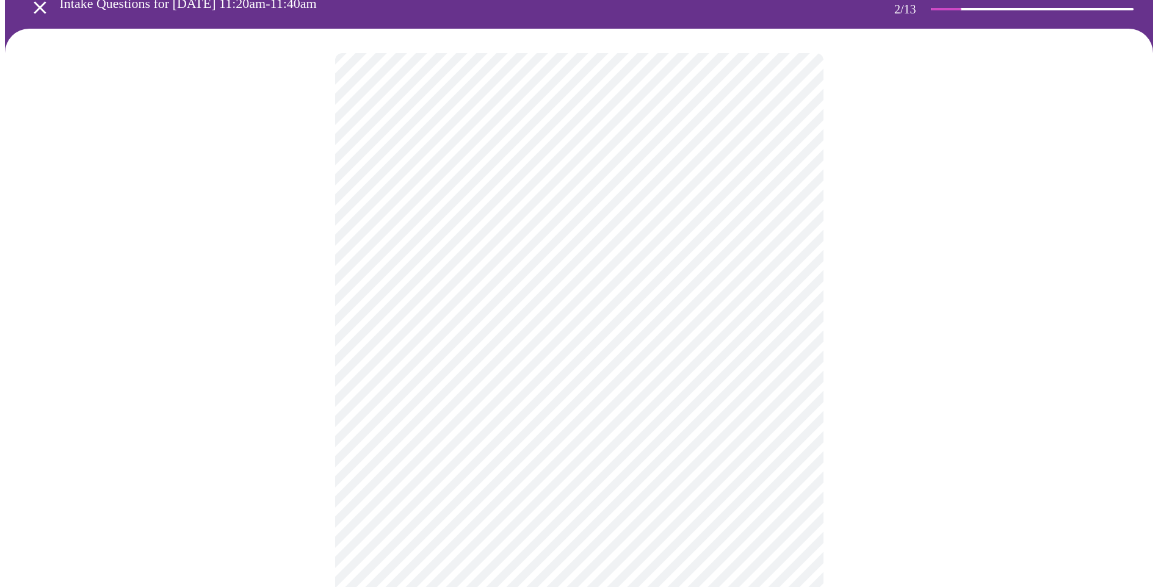
click at [984, 402] on div at bounding box center [579, 346] width 1148 height 634
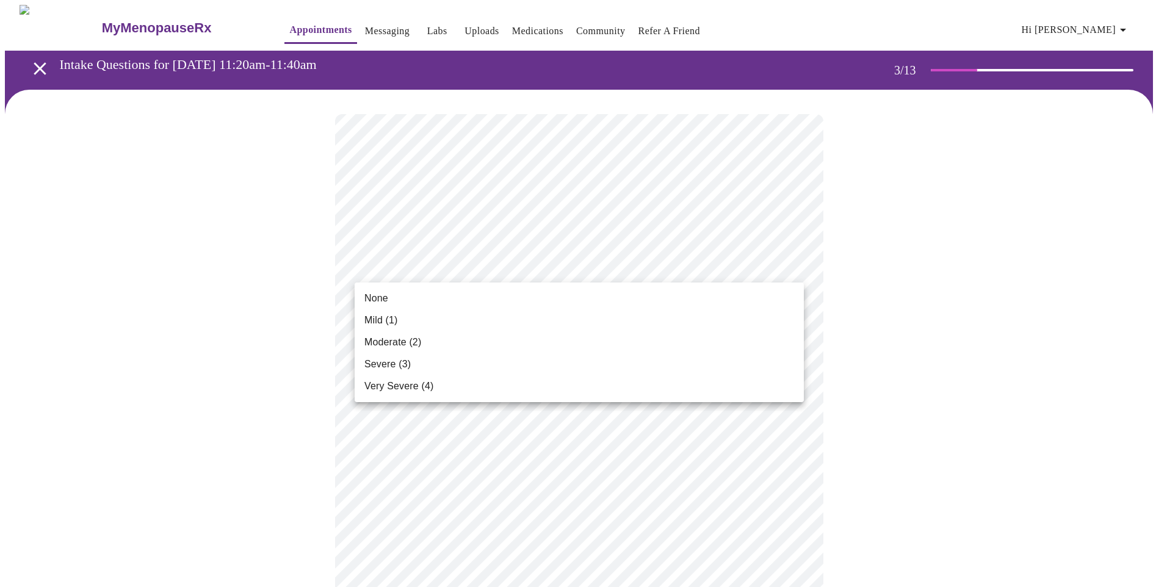
click at [380, 344] on span "Moderate (2)" at bounding box center [393, 342] width 57 height 15
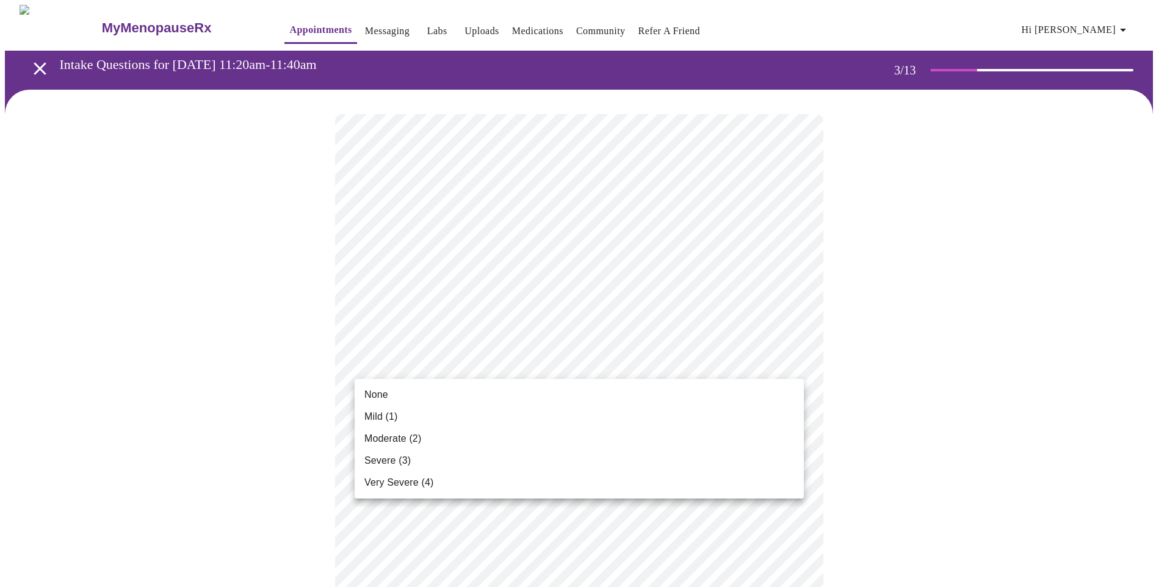
click at [380, 388] on span "None" at bounding box center [377, 395] width 24 height 15
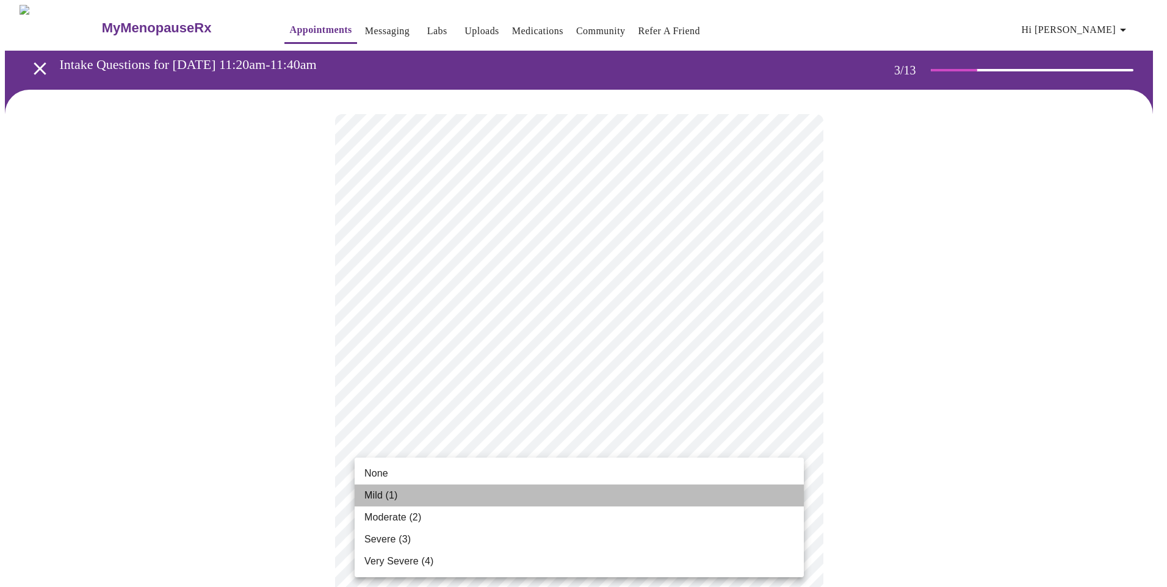
click at [363, 492] on li "Mild (1)" at bounding box center [579, 496] width 449 height 22
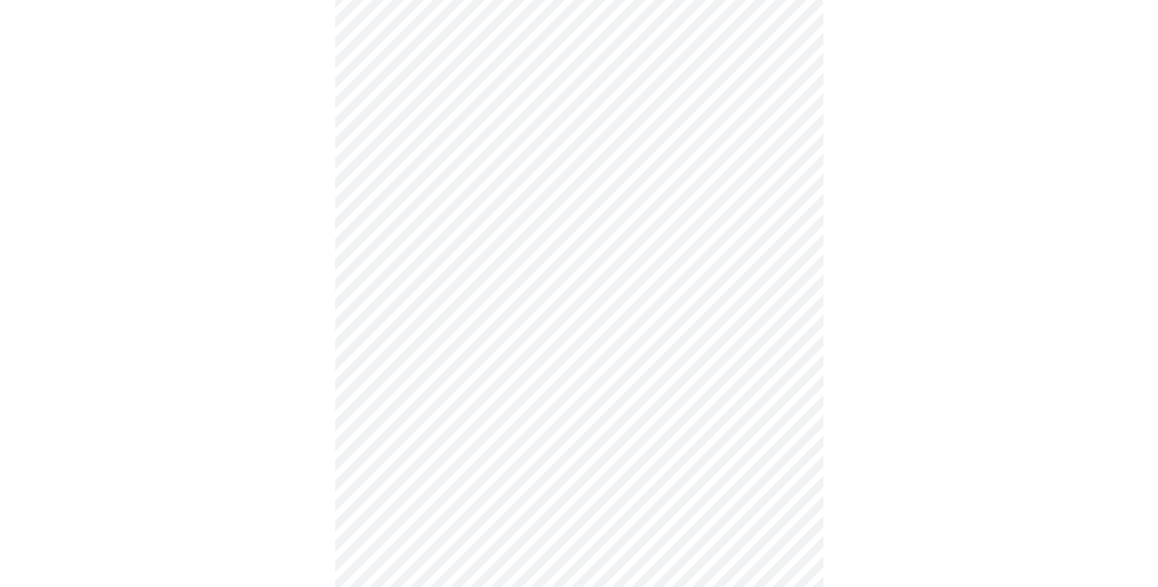
scroll to position [122, 0]
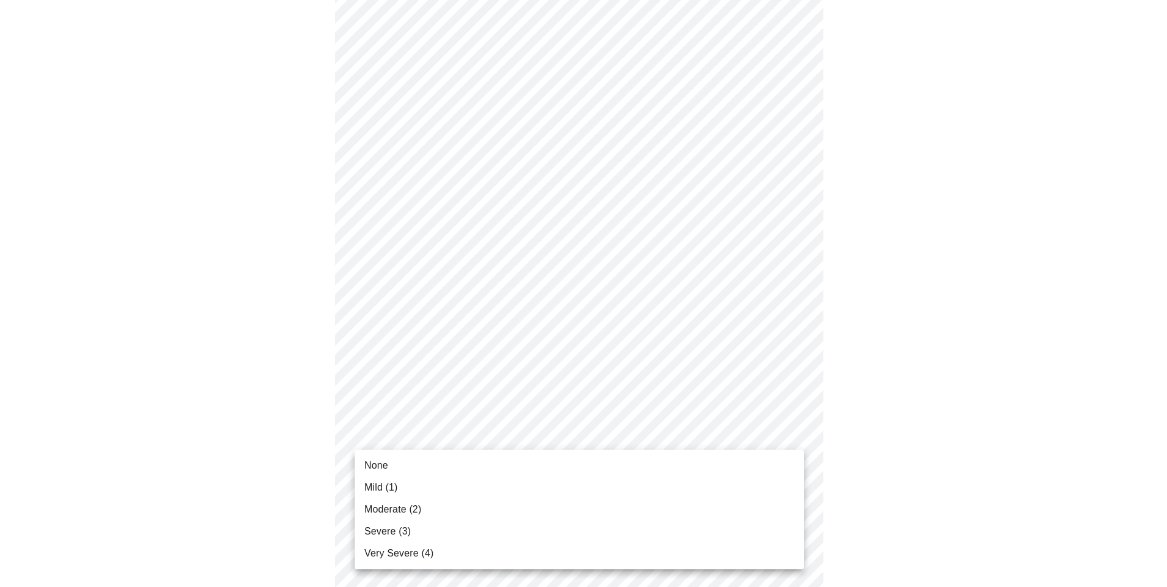
click at [419, 508] on span "Moderate (2)" at bounding box center [393, 510] width 57 height 15
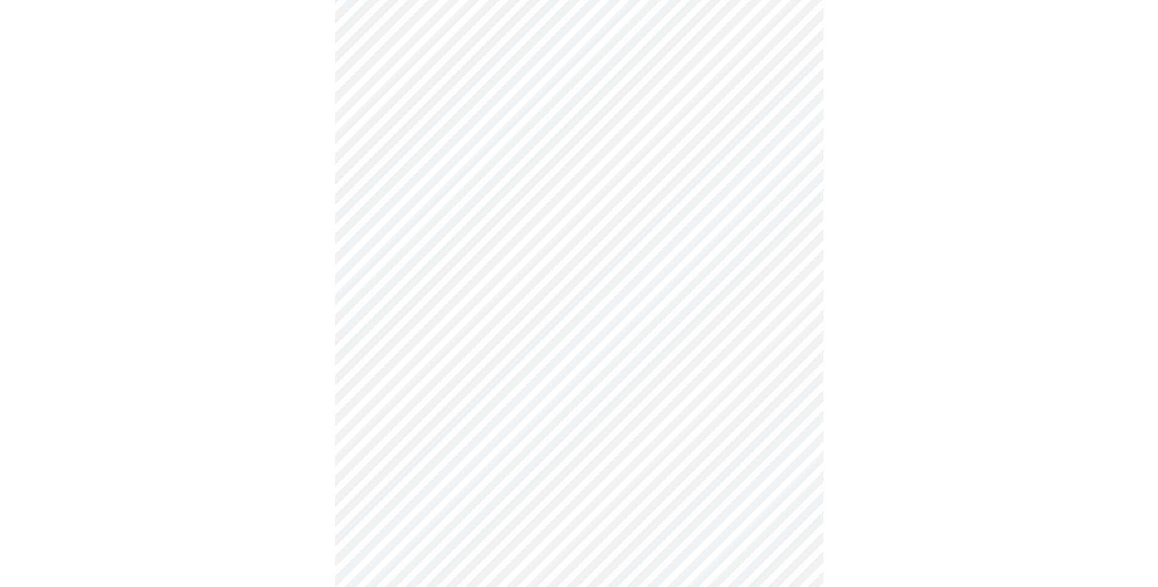
scroll to position [244, 0]
click at [776, 394] on body "MyMenopauseRx Appointments Messaging Labs Uploads Medications Community Refer a…" at bounding box center [579, 539] width 1148 height 1556
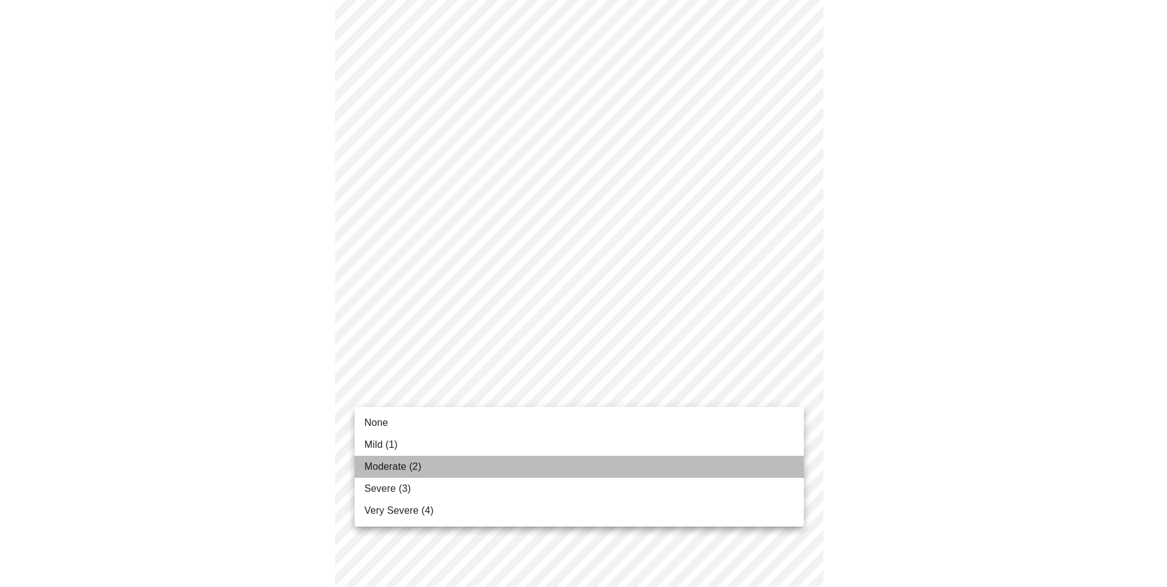
click at [408, 462] on span "Moderate (2)" at bounding box center [393, 467] width 57 height 15
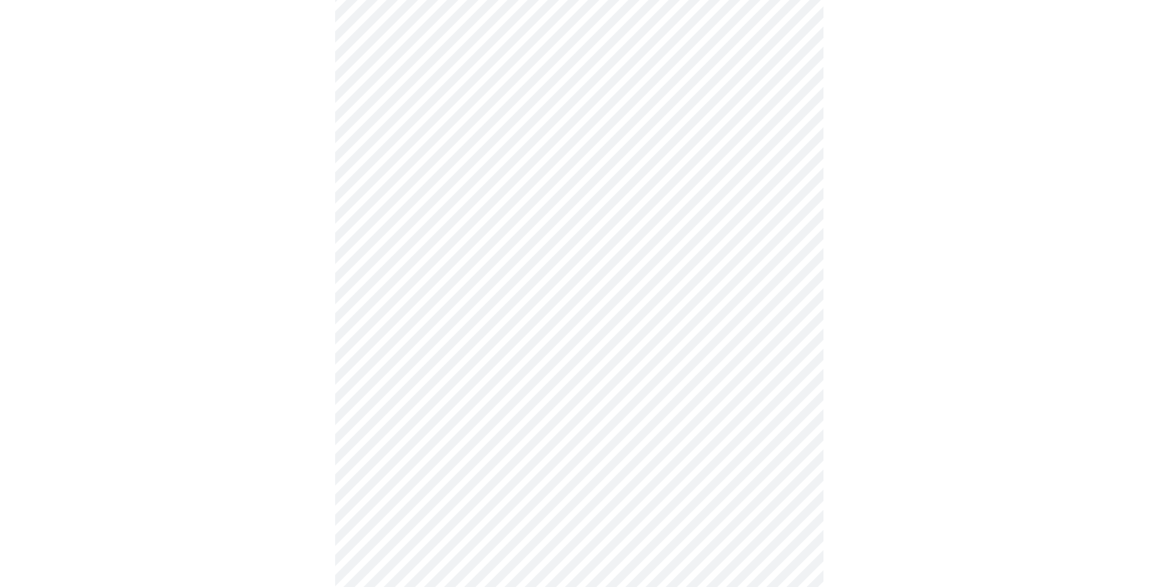
click at [770, 475] on body "MyMenopauseRx Appointments Messaging Labs Uploads Medications Community Refer a…" at bounding box center [579, 530] width 1148 height 1539
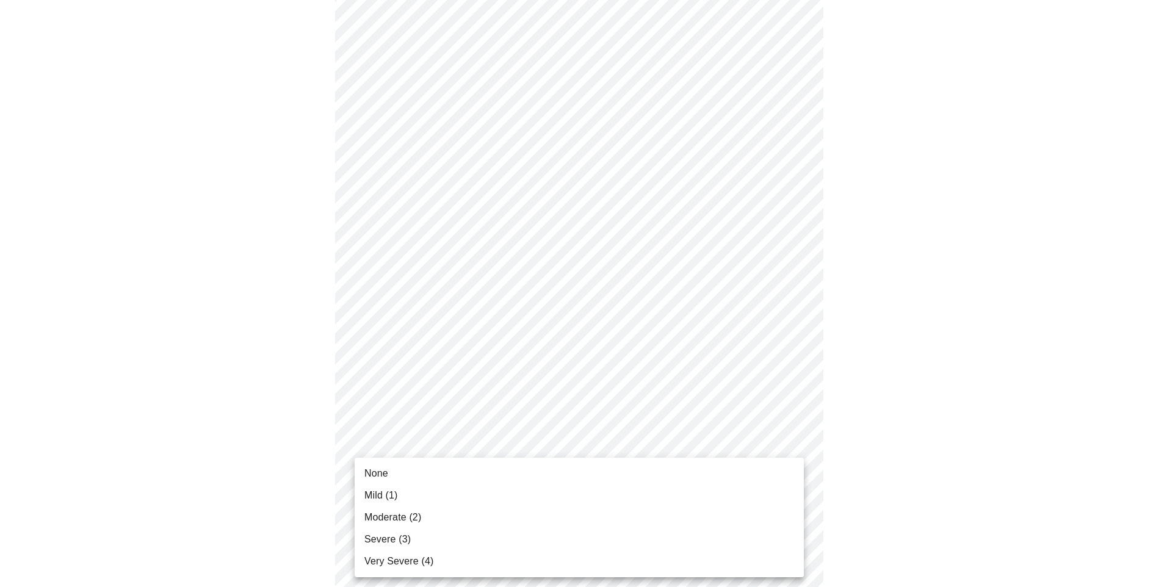
click at [388, 503] on li "Mild (1)" at bounding box center [579, 496] width 449 height 22
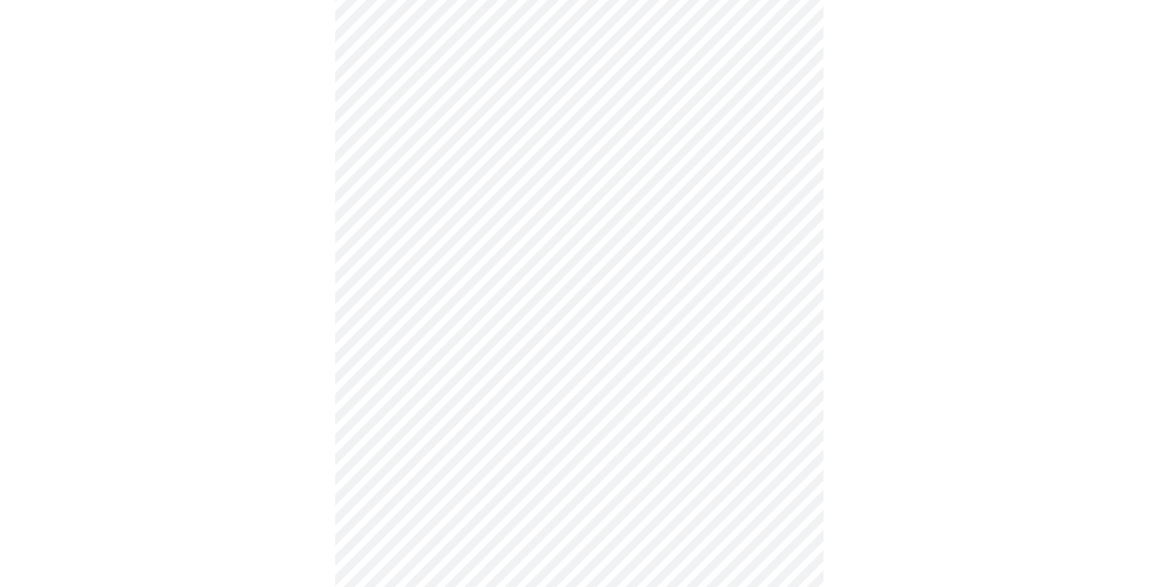
scroll to position [305, 0]
click at [786, 510] on body "MyMenopauseRx Appointments Messaging Labs Uploads Medications Community Refer a…" at bounding box center [579, 461] width 1148 height 1522
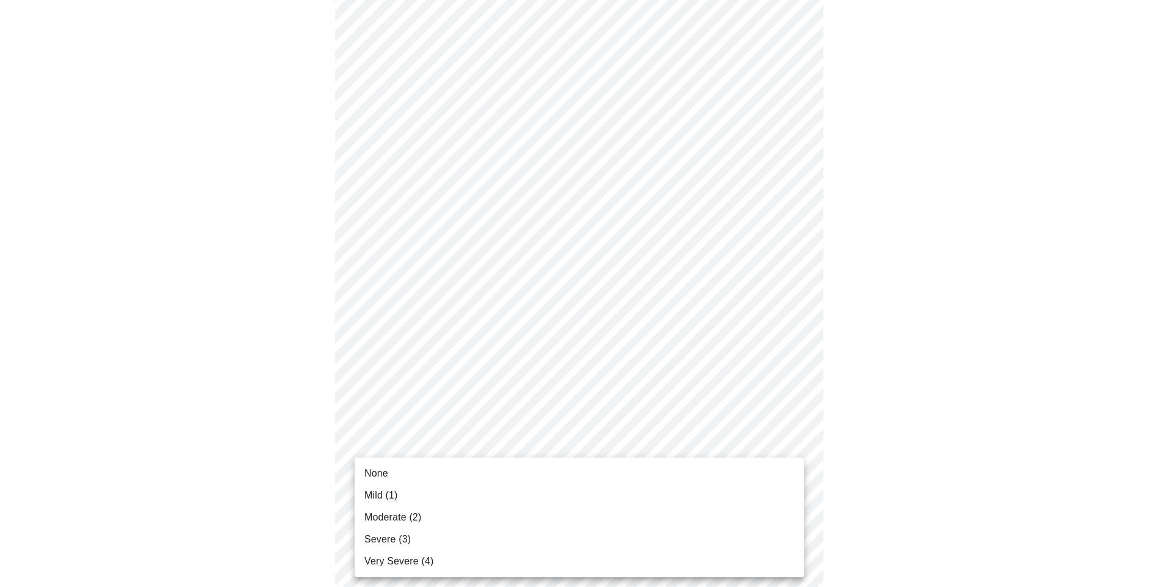
click at [390, 516] on span "Moderate (2)" at bounding box center [393, 517] width 57 height 15
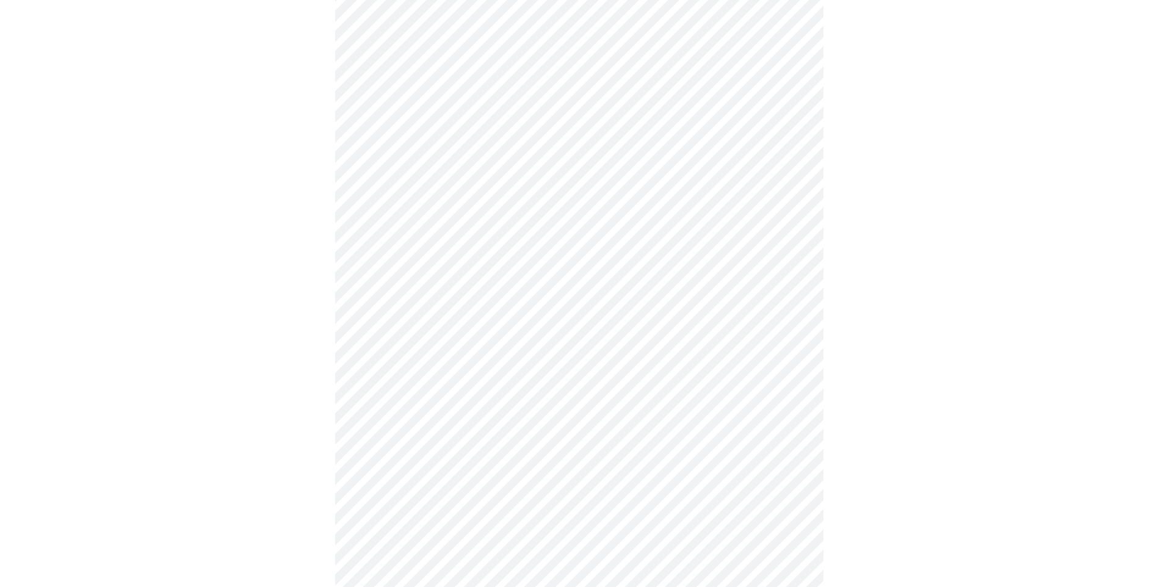
scroll to position [366, 0]
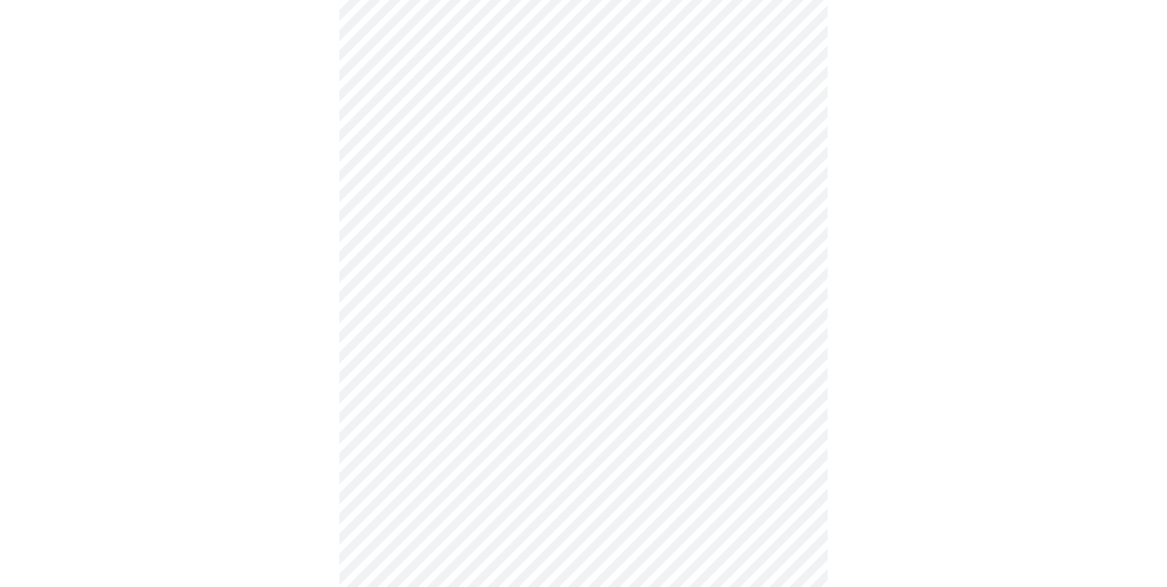
click at [786, 446] on body "MyMenopauseRx Appointments Messaging Labs Uploads Medications Community Refer a…" at bounding box center [584, 391] width 1158 height 1504
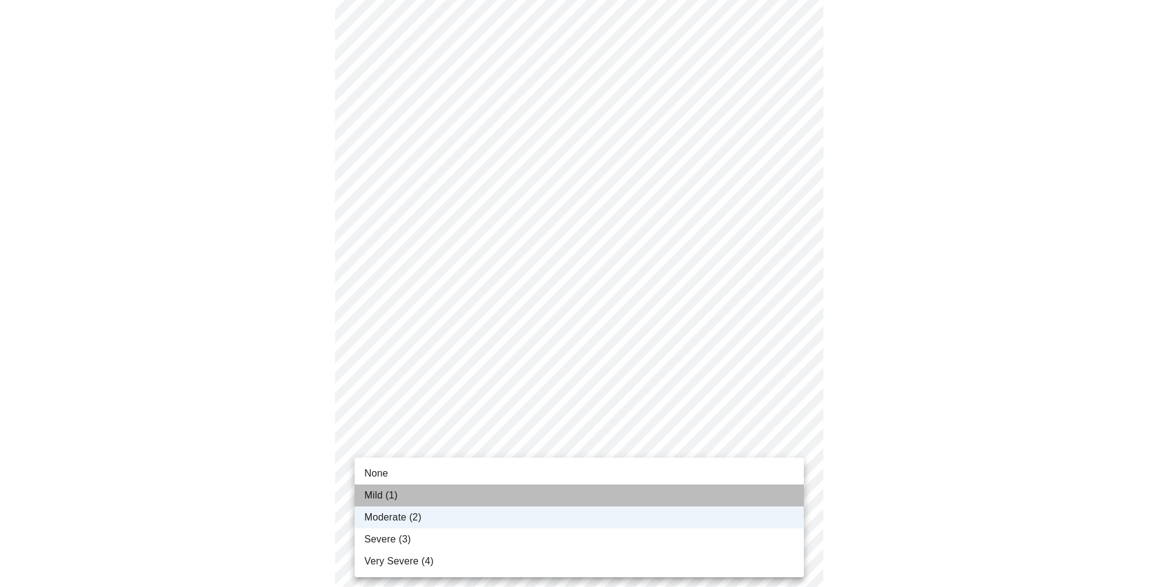
drag, startPoint x: 380, startPoint y: 491, endPoint x: 404, endPoint y: 486, distance: 24.9
click at [380, 492] on span "Mild (1)" at bounding box center [382, 495] width 34 height 15
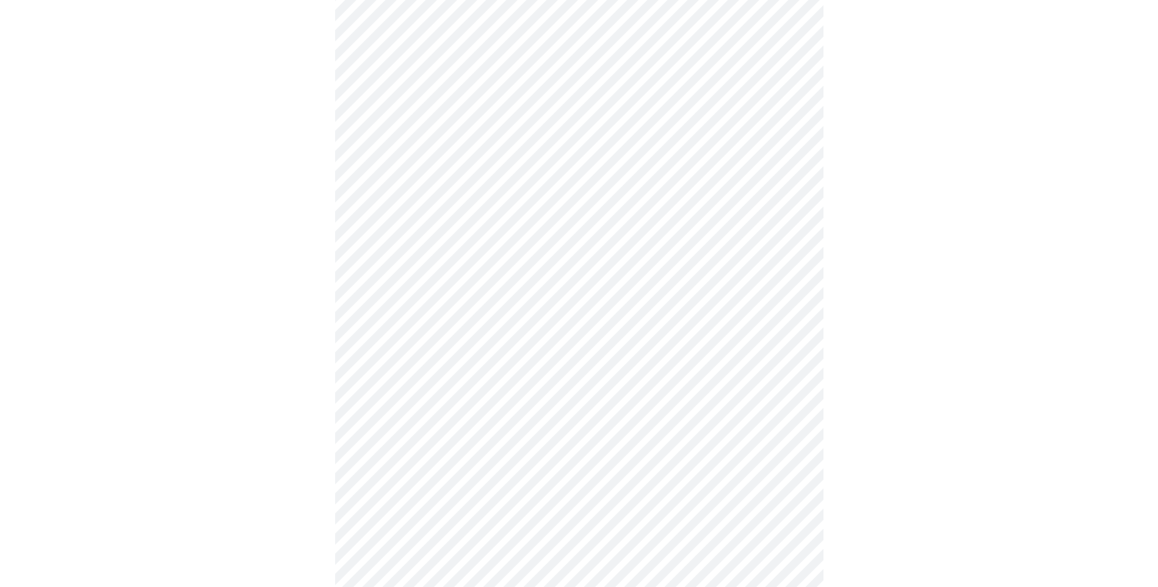
click at [540, 544] on body "MyMenopauseRx Appointments Messaging Labs Uploads Medications Community Refer a…" at bounding box center [579, 391] width 1148 height 1504
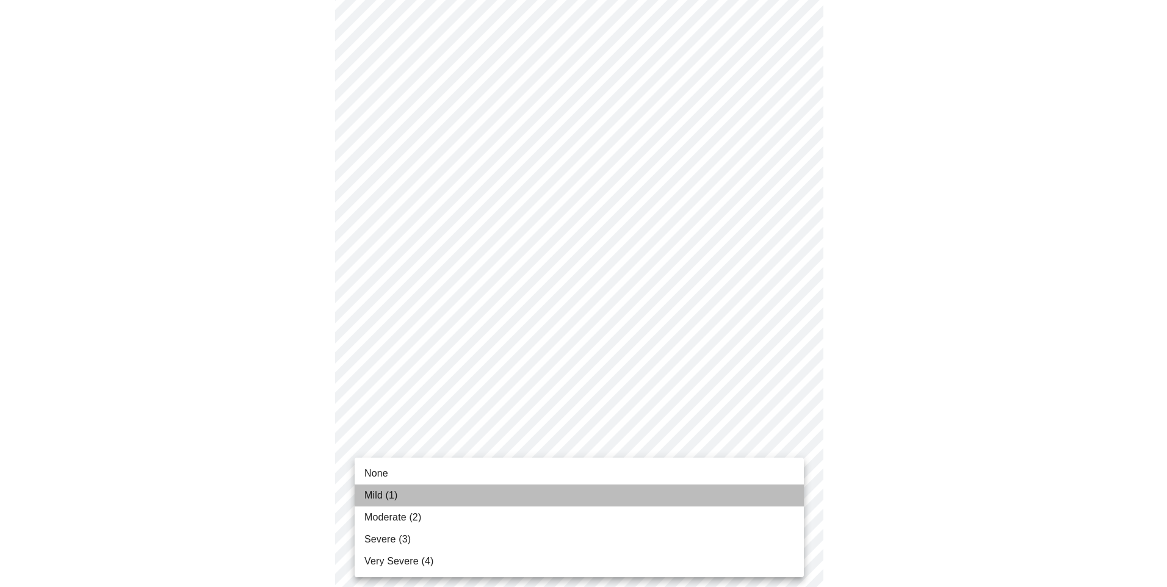
click at [384, 494] on span "Mild (1)" at bounding box center [382, 495] width 34 height 15
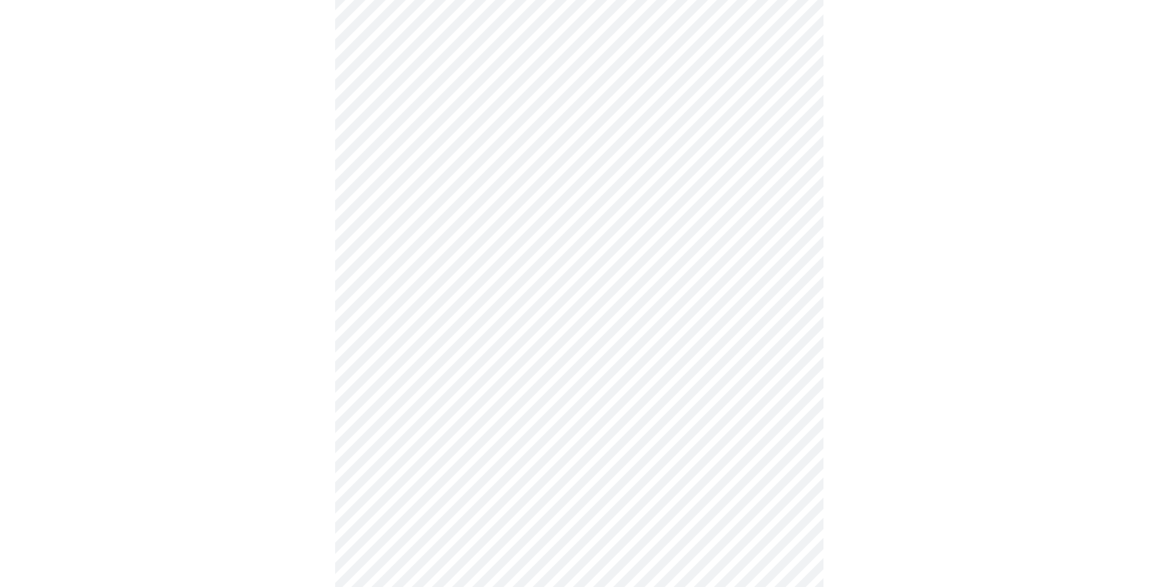
scroll to position [488, 0]
click at [615, 518] on body "MyMenopauseRx Appointments Messaging Labs Uploads Medications Community Refer a…" at bounding box center [579, 259] width 1148 height 1487
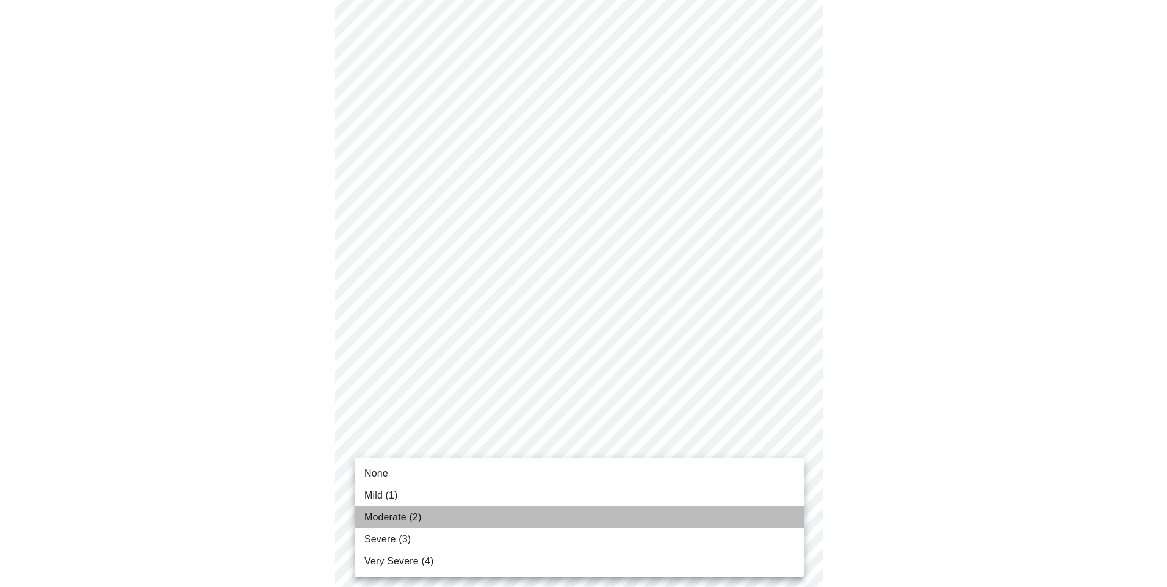
click at [401, 507] on li "Moderate (2)" at bounding box center [579, 518] width 449 height 22
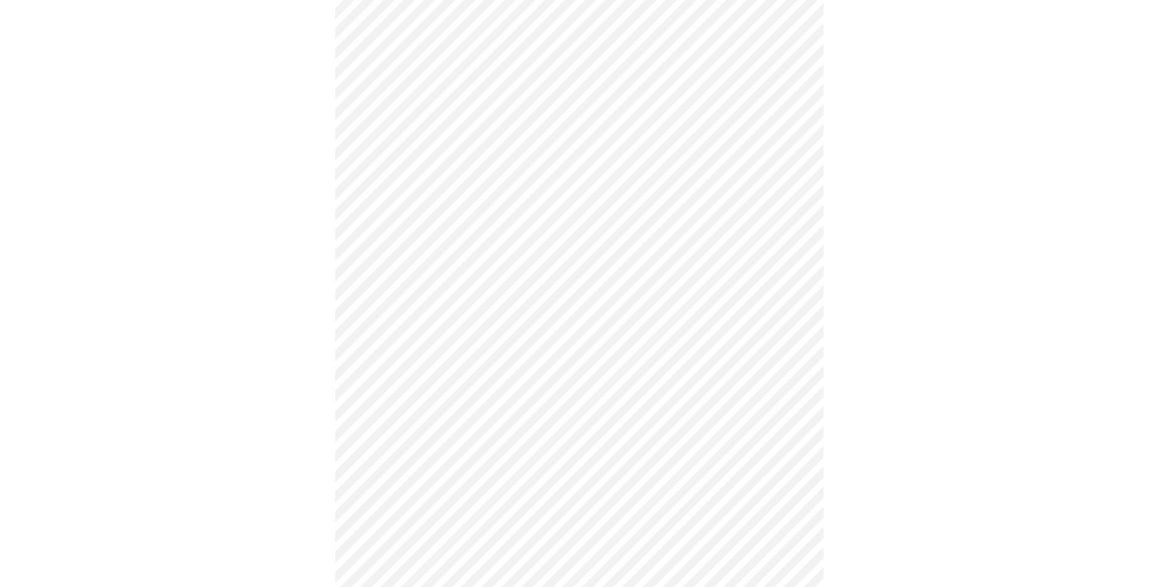
scroll to position [611, 0]
click at [589, 493] on body "MyMenopauseRx Appointments Messaging Labs Uploads Medications Community Refer a…" at bounding box center [579, 129] width 1148 height 1470
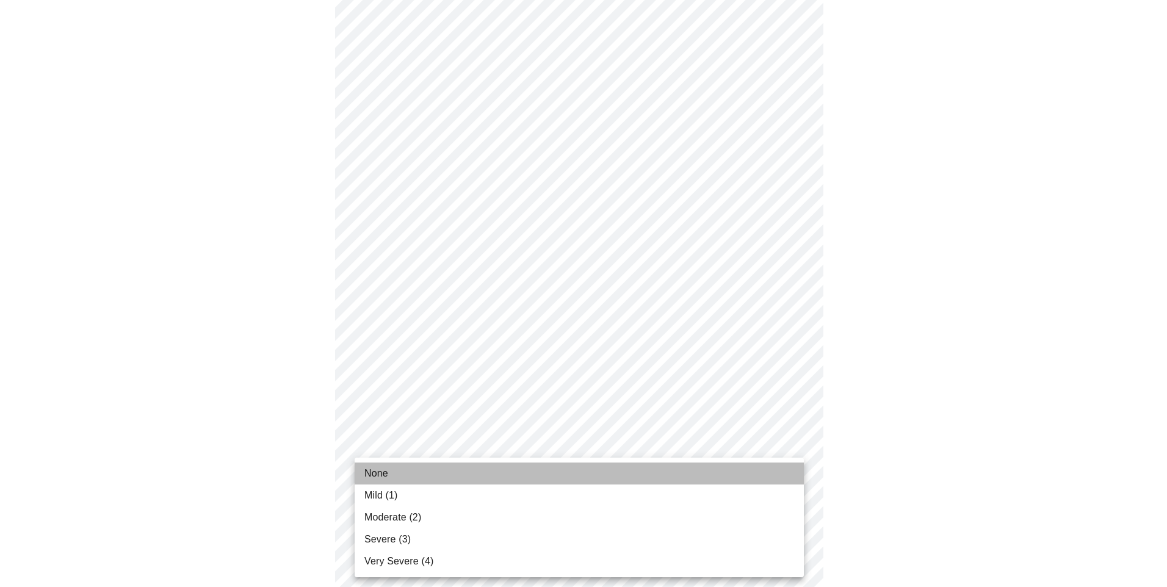
click at [411, 474] on li "None" at bounding box center [579, 474] width 449 height 22
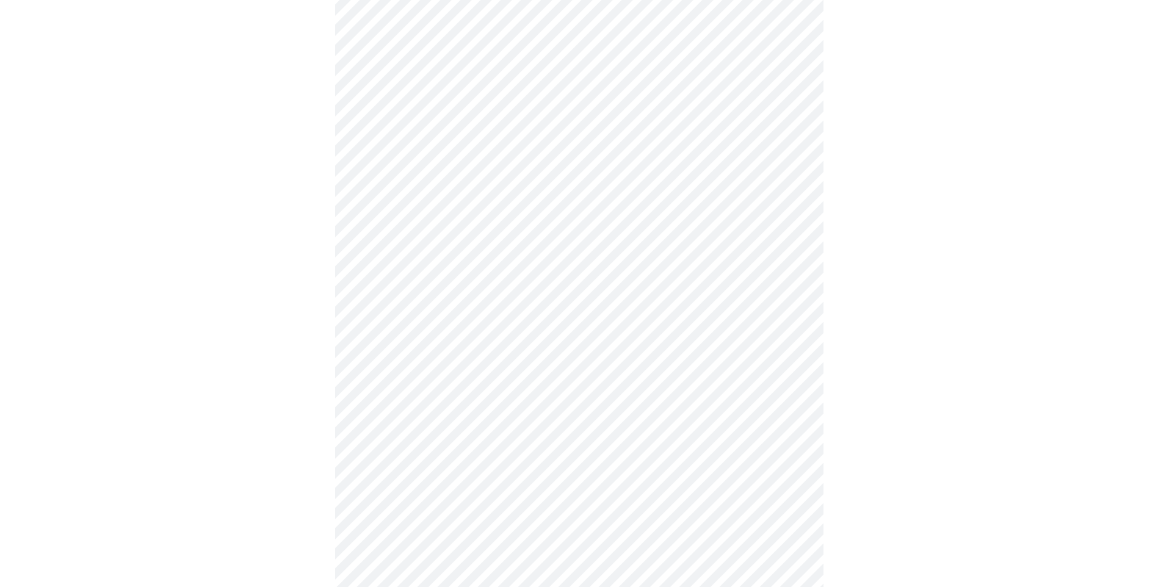
scroll to position [733, 0]
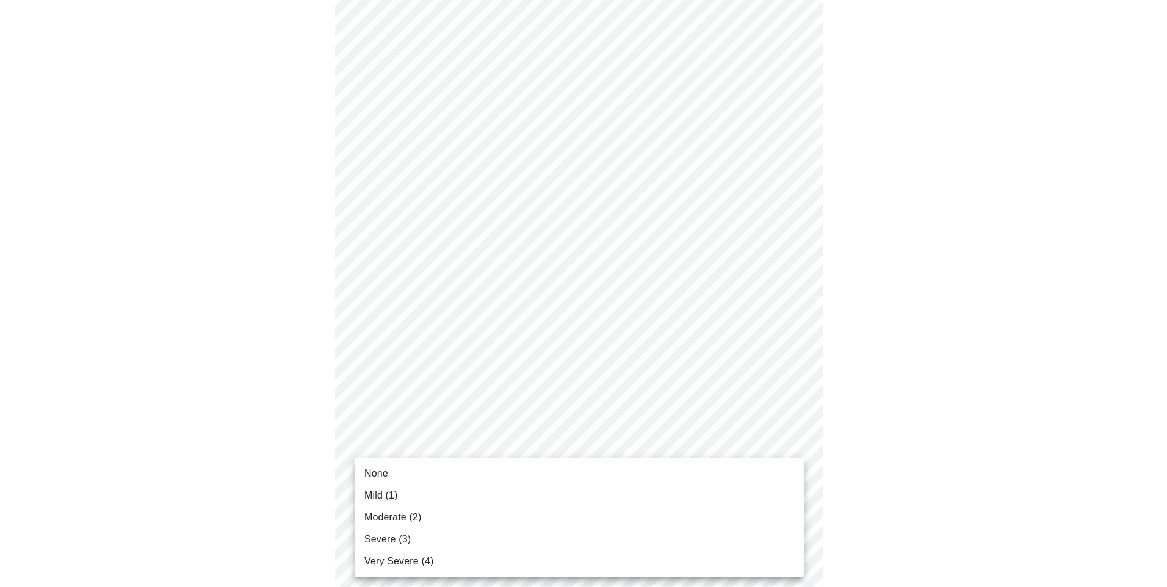
click at [454, 471] on li "None" at bounding box center [579, 474] width 449 height 22
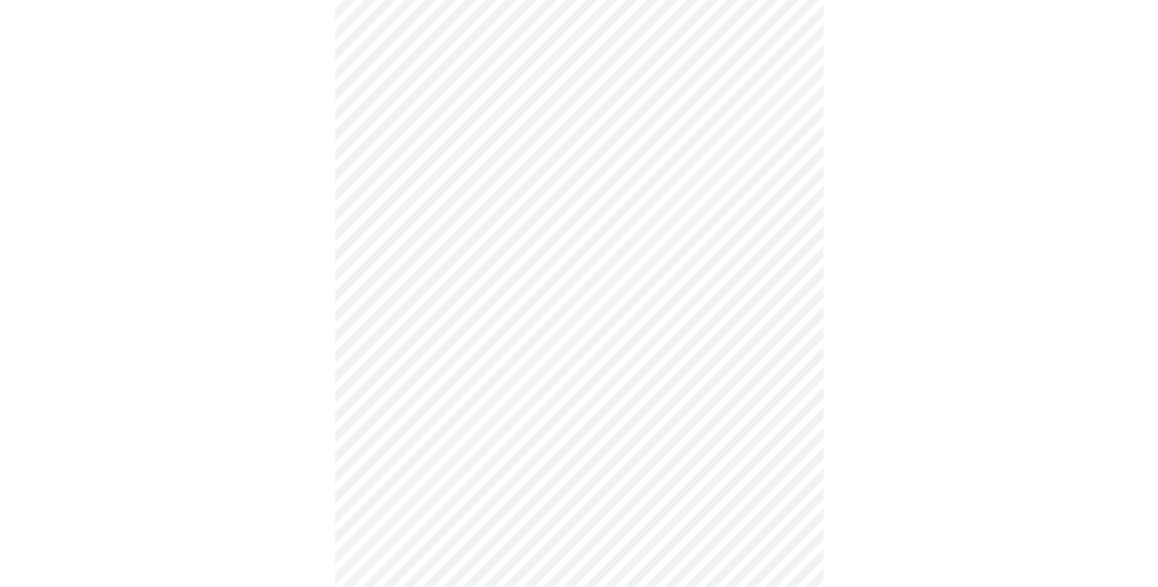
scroll to position [305, 0]
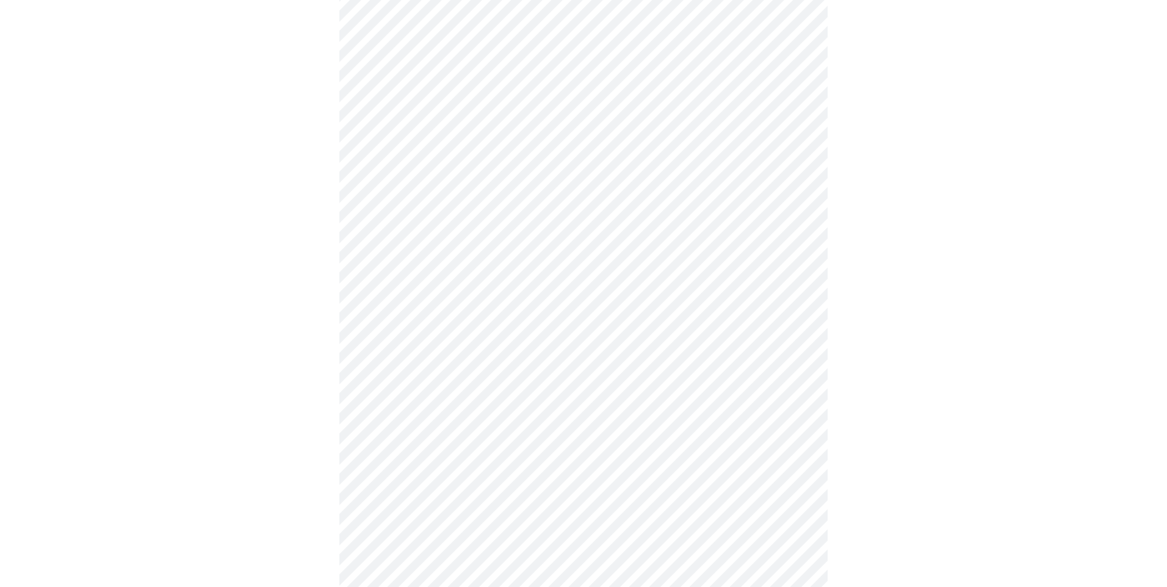
click at [794, 435] on body "MyMenopauseRx Appointments Messaging Labs Uploads Medications Community Refer a…" at bounding box center [584, 302] width 1158 height 1205
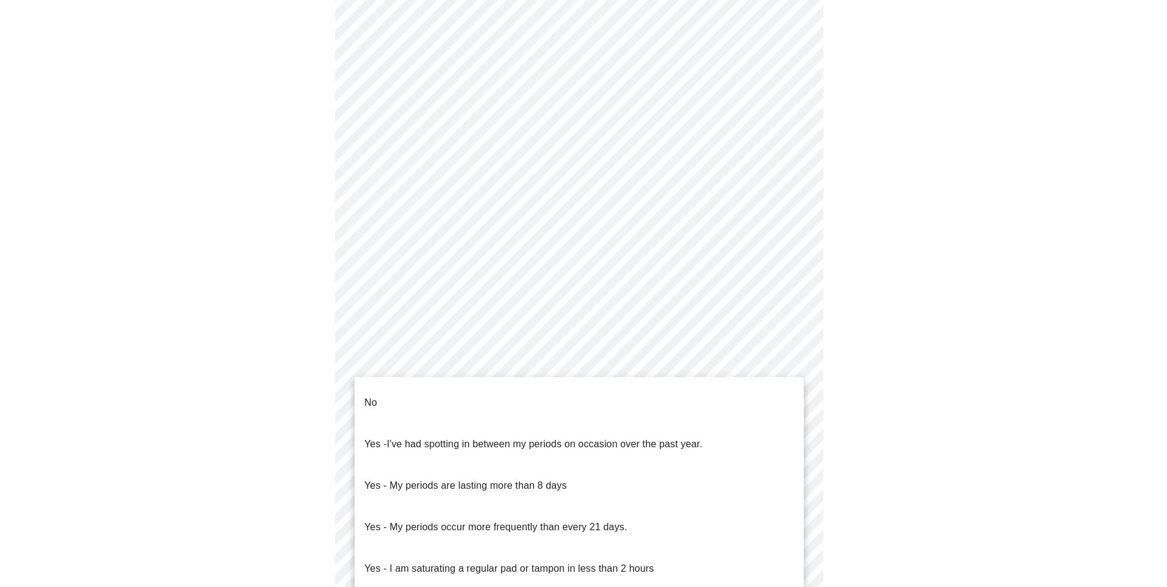
click at [469, 399] on li "No" at bounding box center [579, 403] width 449 height 42
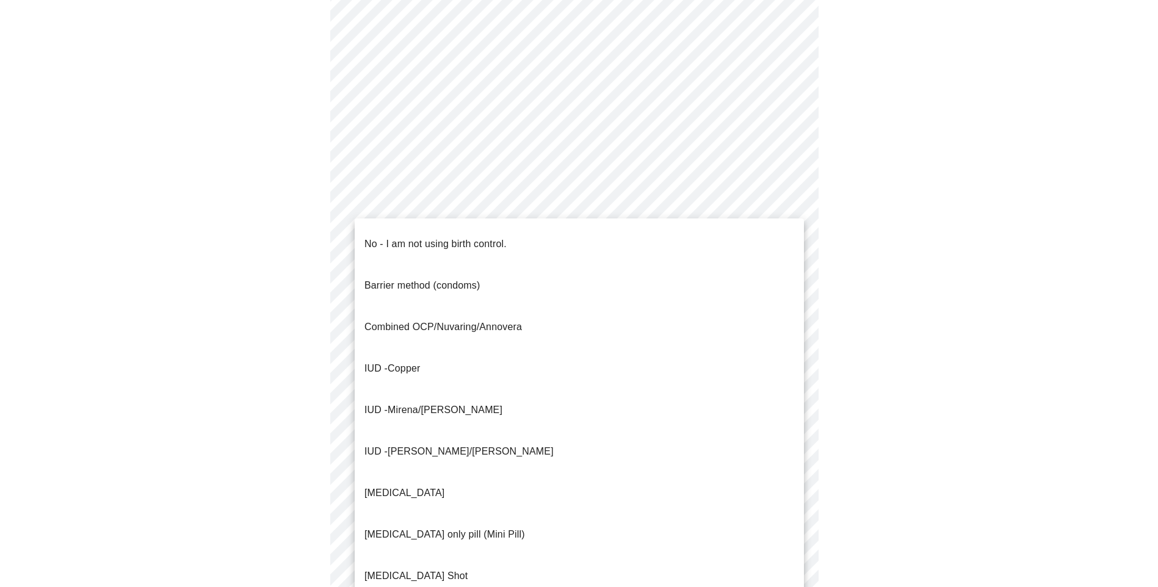
click at [786, 529] on body "MyMenopauseRx Appointments Messaging Labs Uploads Medications Community Refer a…" at bounding box center [579, 299] width 1148 height 1198
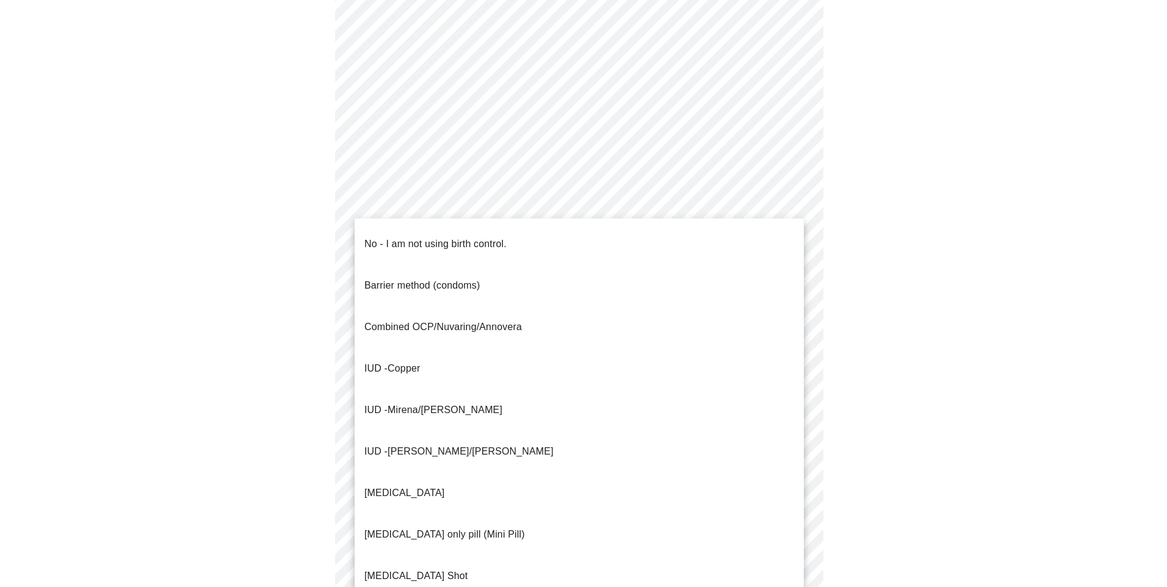
click at [408, 240] on p "No - I am not using birth control." at bounding box center [436, 244] width 142 height 15
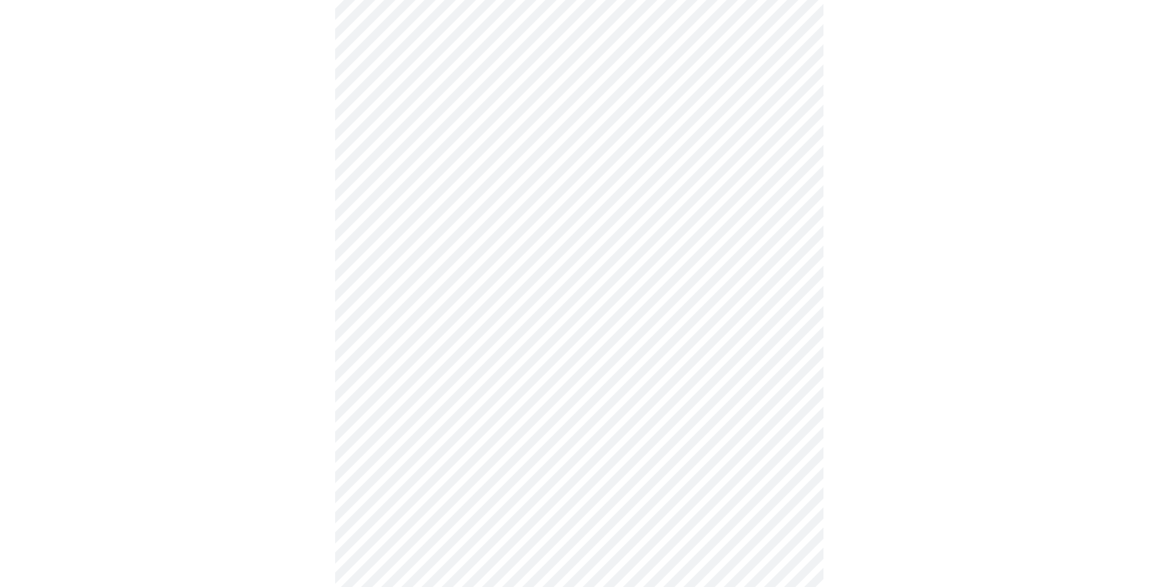
scroll to position [550, 0]
click at [793, 472] on body "MyMenopauseRx Appointments Messaging Labs Uploads Medications Community Refer a…" at bounding box center [579, 50] width 1148 height 1191
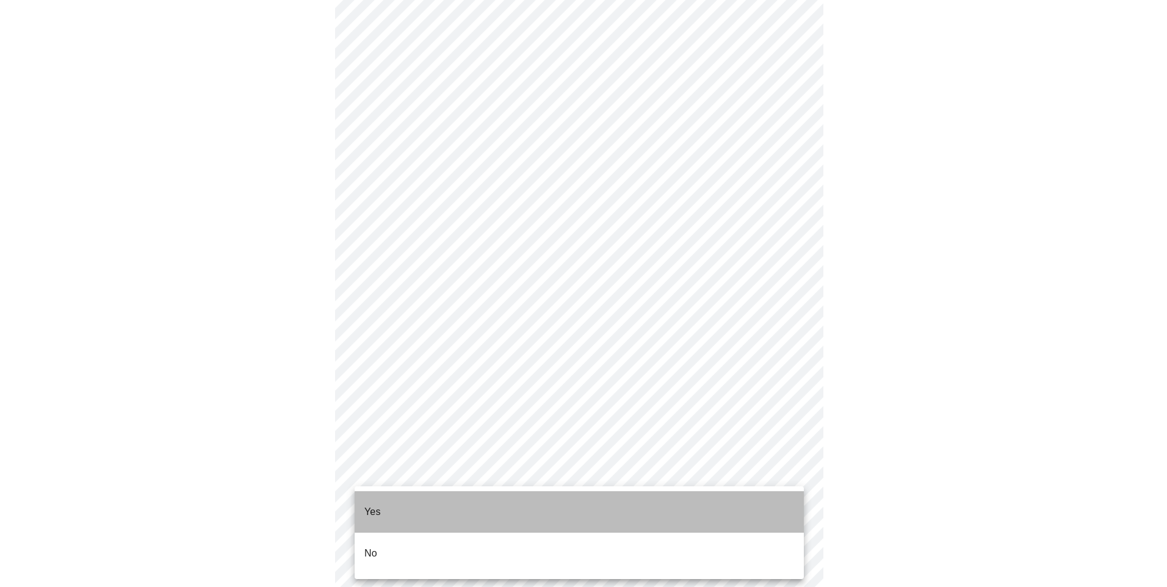
click at [392, 501] on li "Yes" at bounding box center [579, 513] width 449 height 42
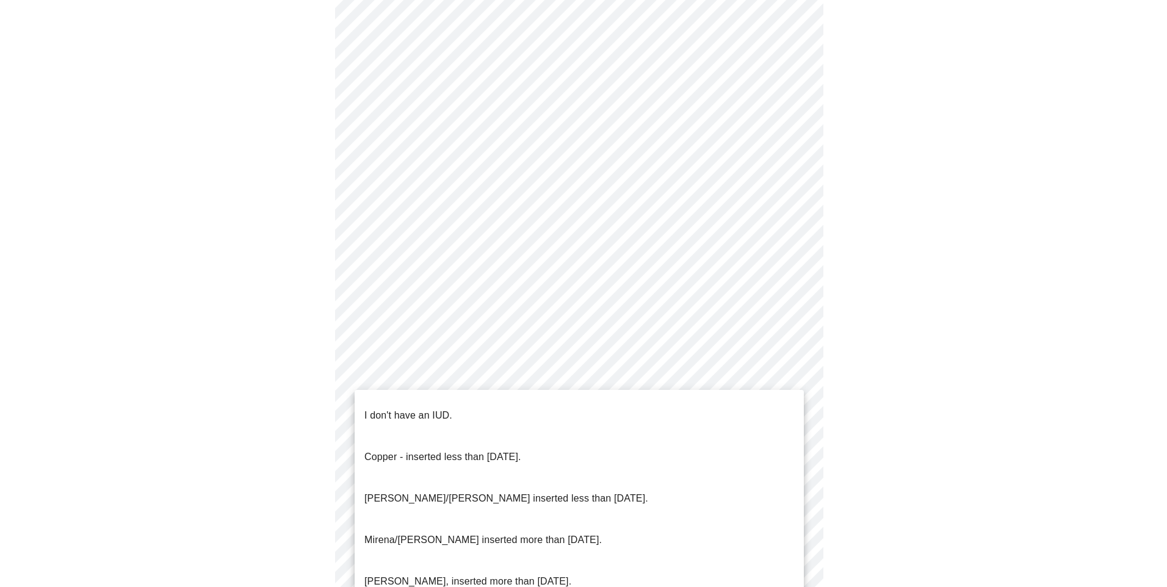
click at [774, 371] on body "MyMenopauseRx Appointments Messaging Labs Uploads Medications Community Refer a…" at bounding box center [584, 46] width 1158 height 1183
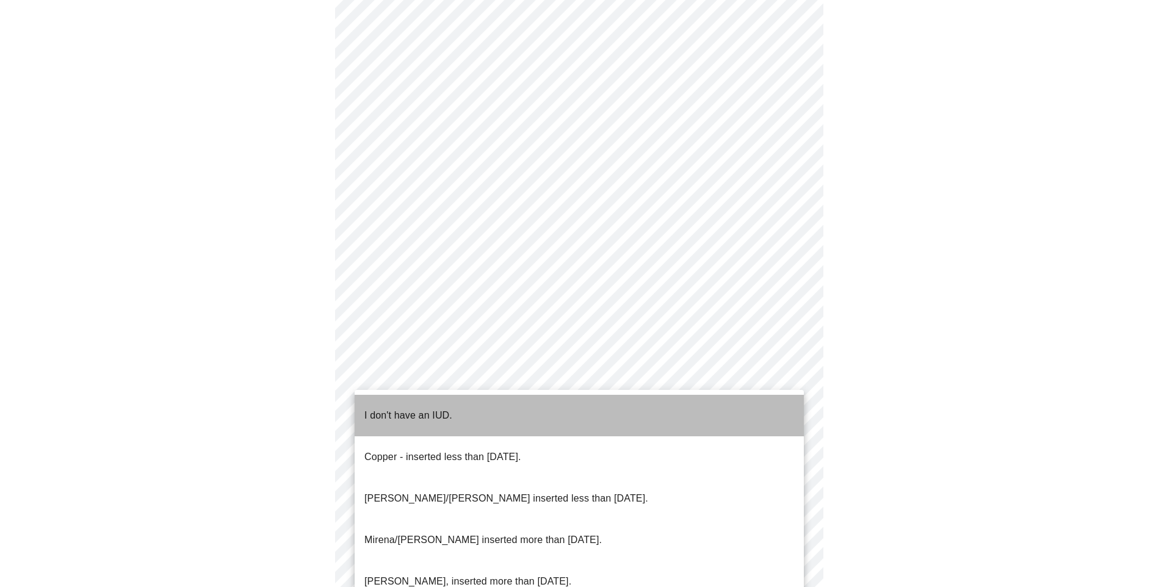
click at [435, 412] on p "I don't have an IUD." at bounding box center [409, 415] width 88 height 15
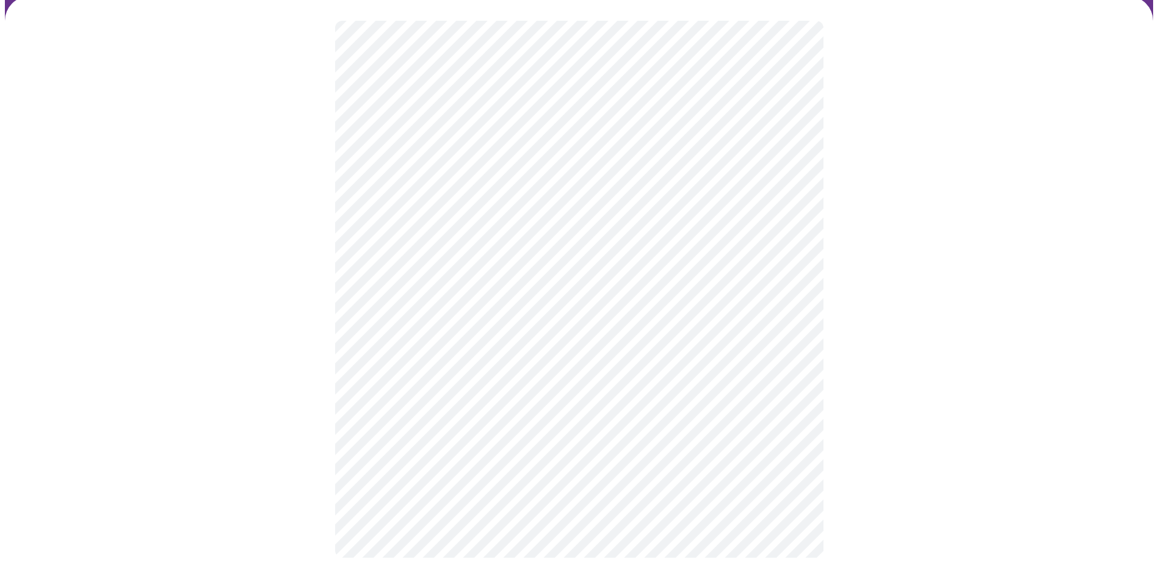
scroll to position [0, 0]
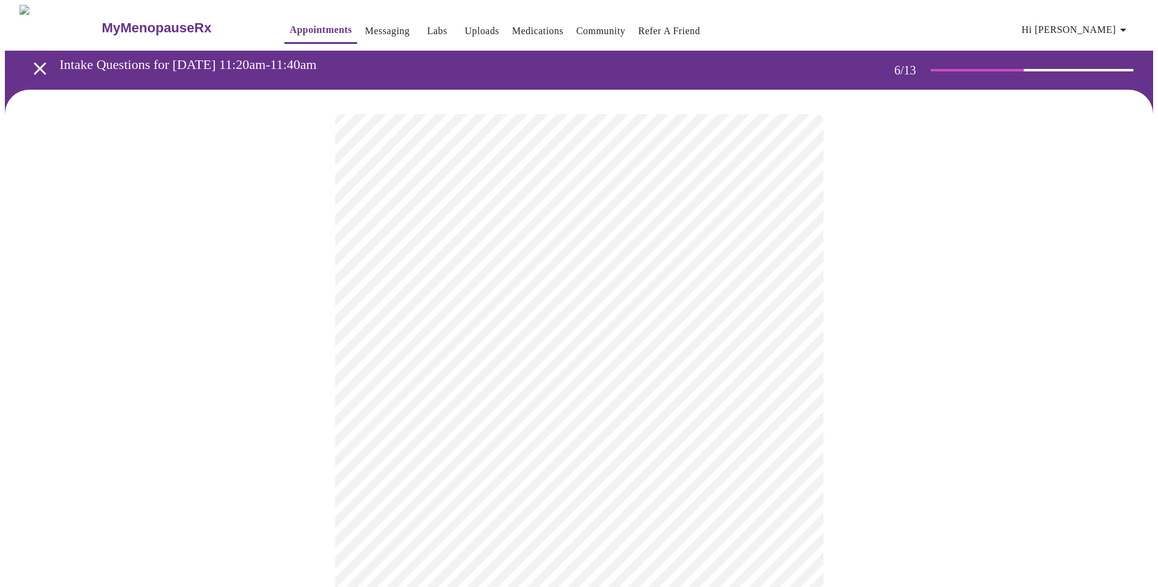
click at [853, 441] on div at bounding box center [579, 370] width 1148 height 560
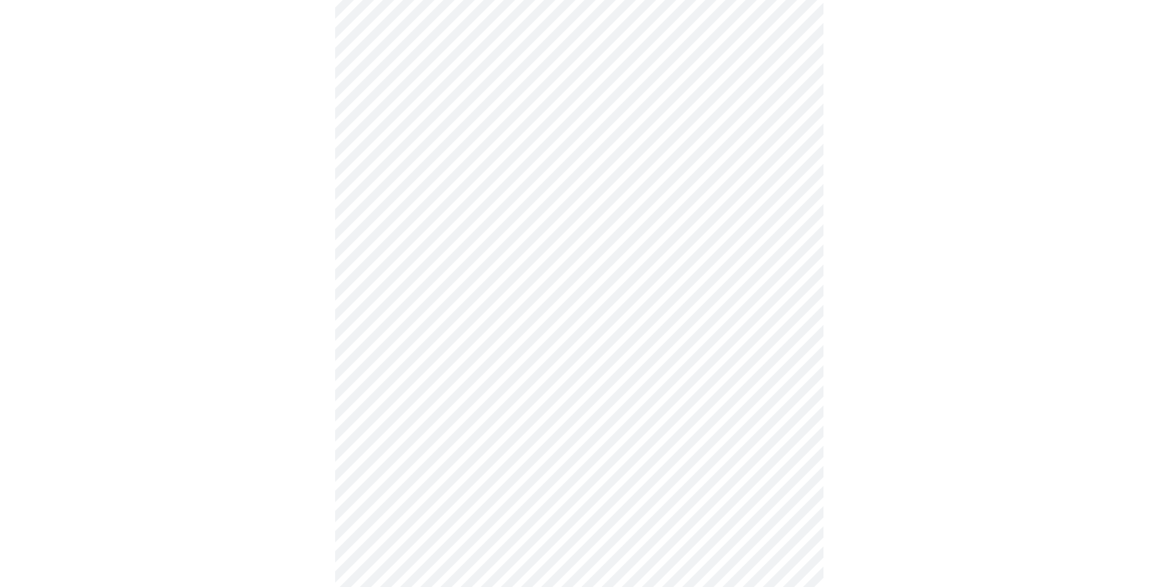
scroll to position [2992, 0]
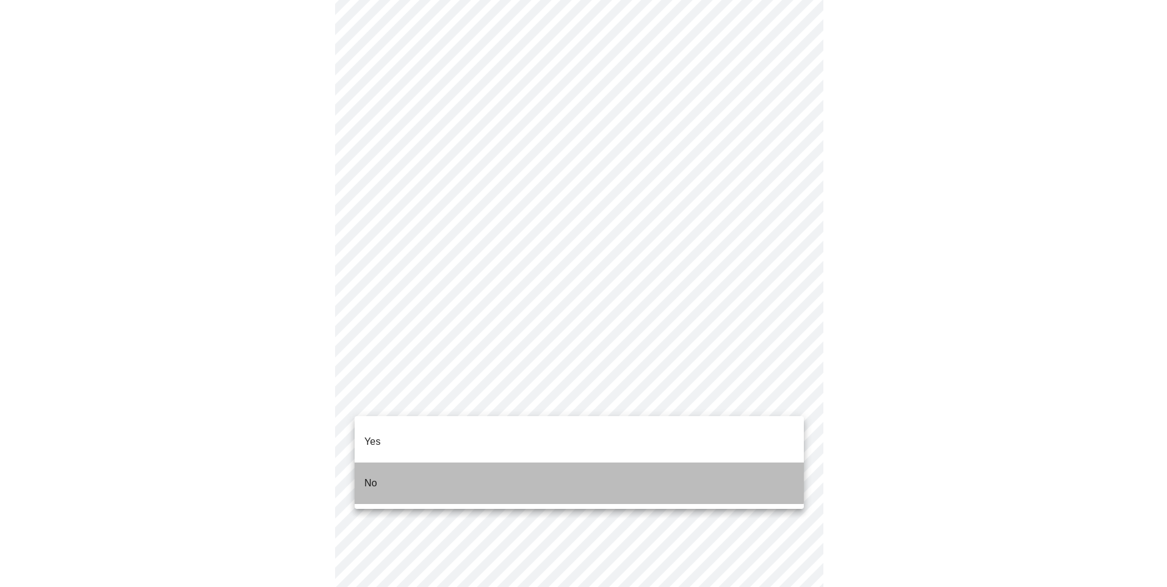
click at [412, 463] on li "No" at bounding box center [579, 484] width 449 height 42
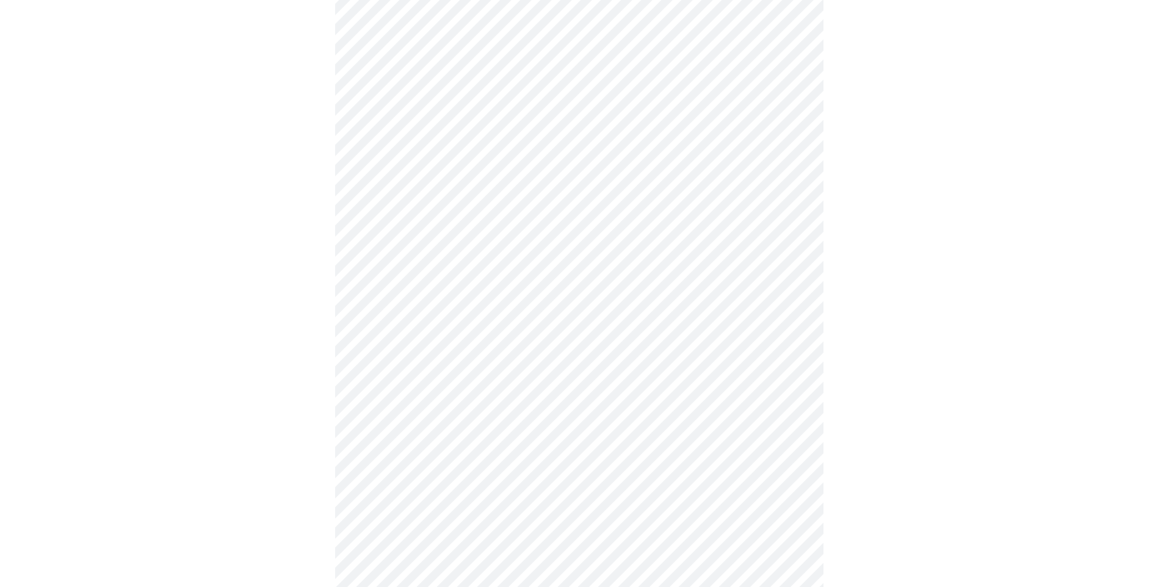
scroll to position [3053, 0]
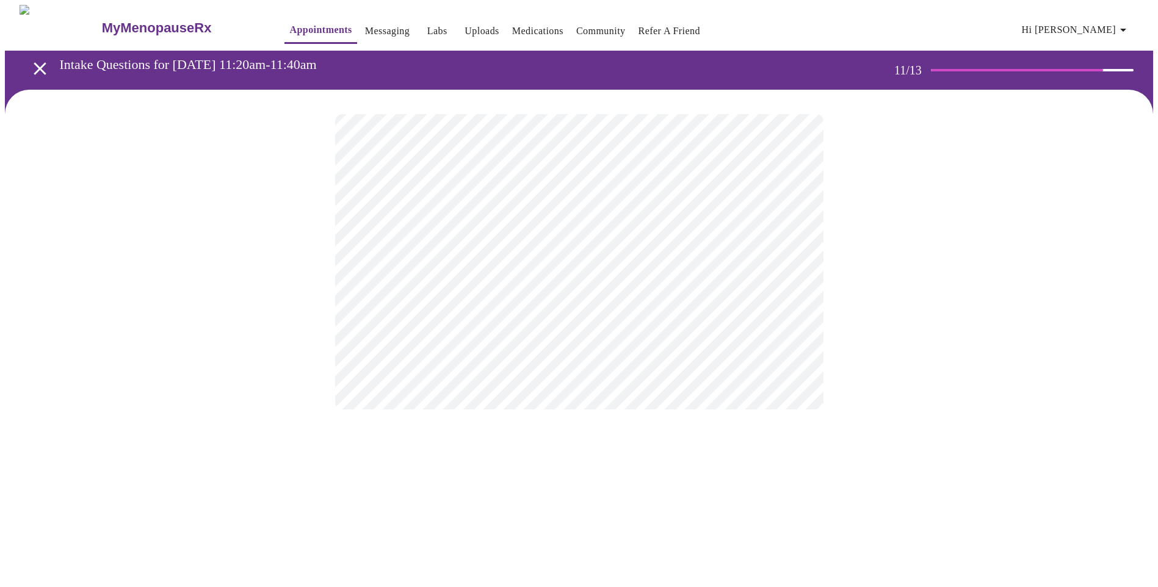
scroll to position [0, 0]
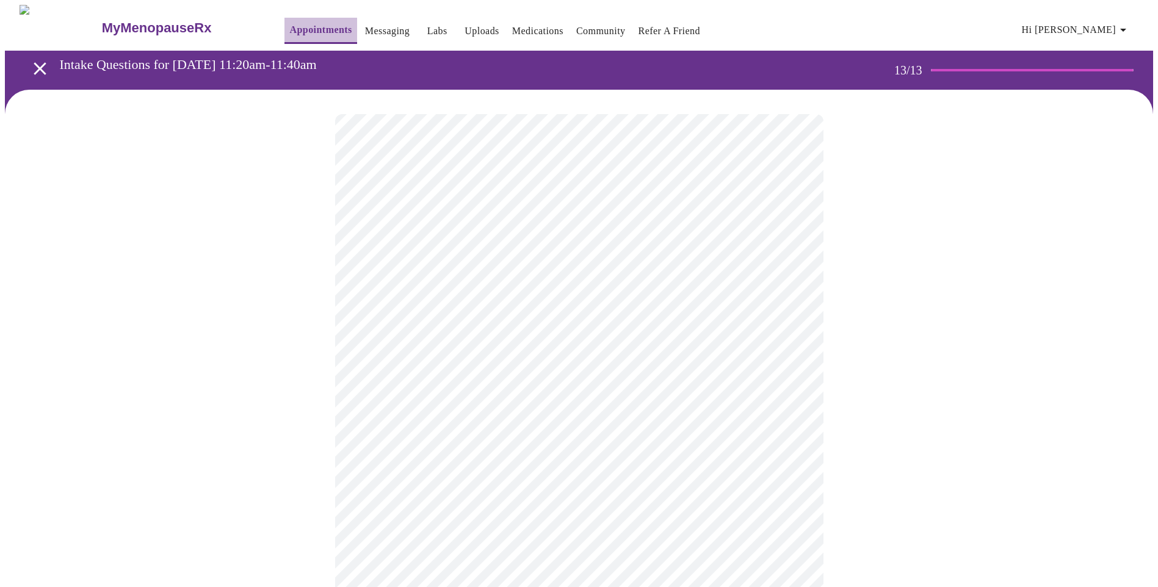
click at [289, 29] on link "Appointments" at bounding box center [320, 29] width 62 height 17
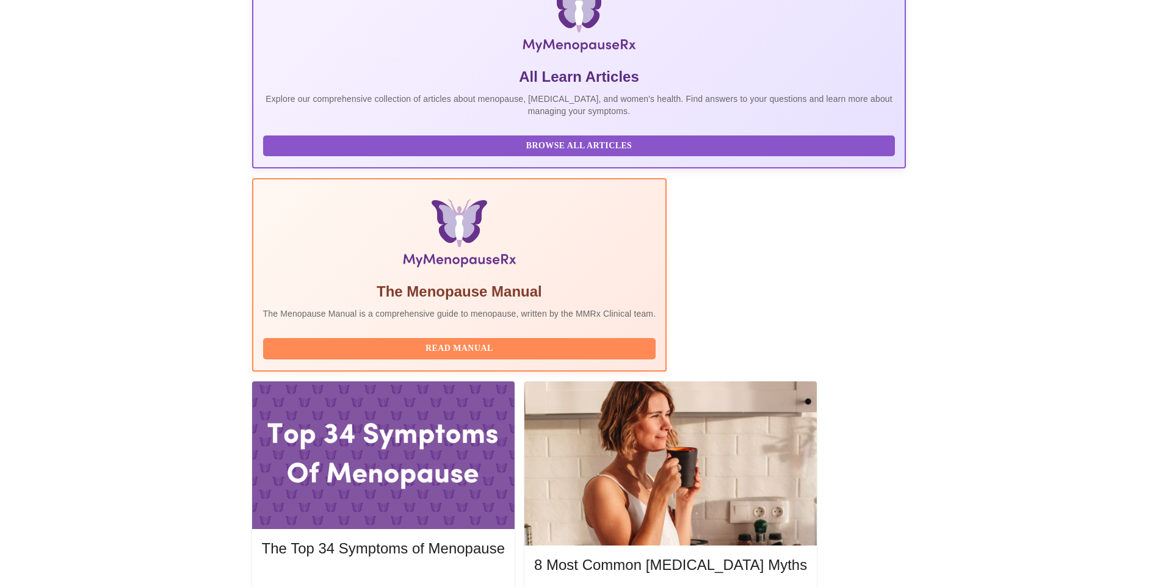
scroll to position [305, 0]
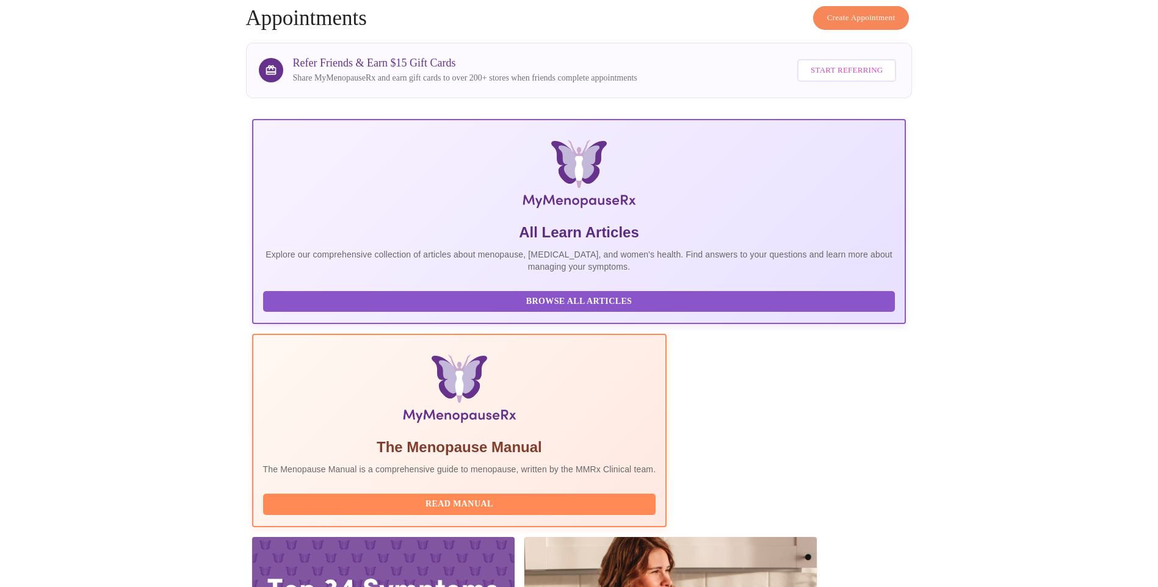
scroll to position [122, 0]
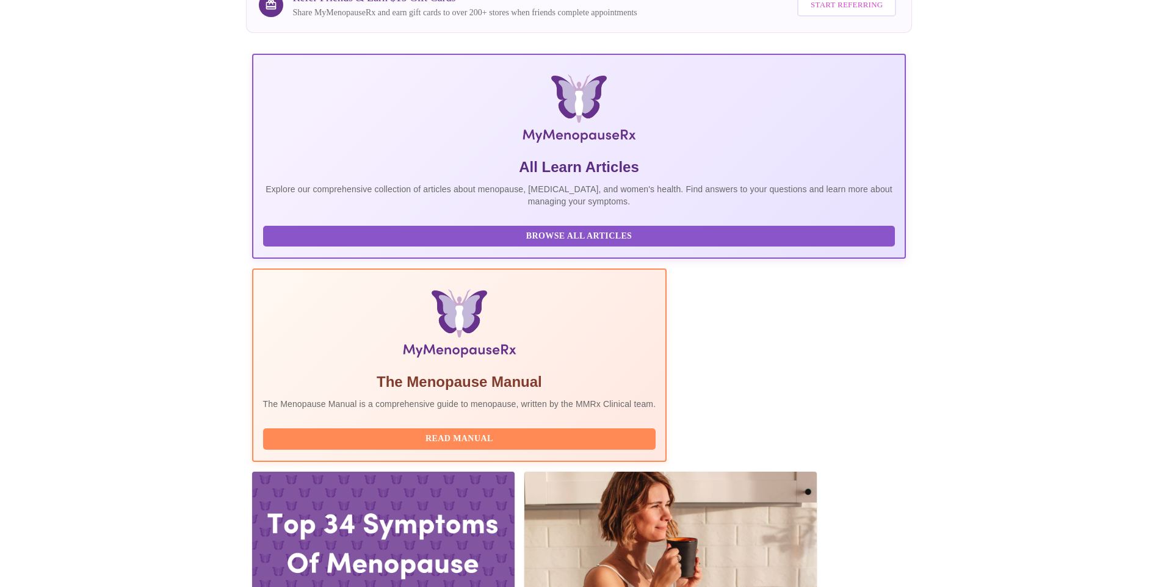
drag, startPoint x: 860, startPoint y: 496, endPoint x: 871, endPoint y: 490, distance: 13.1
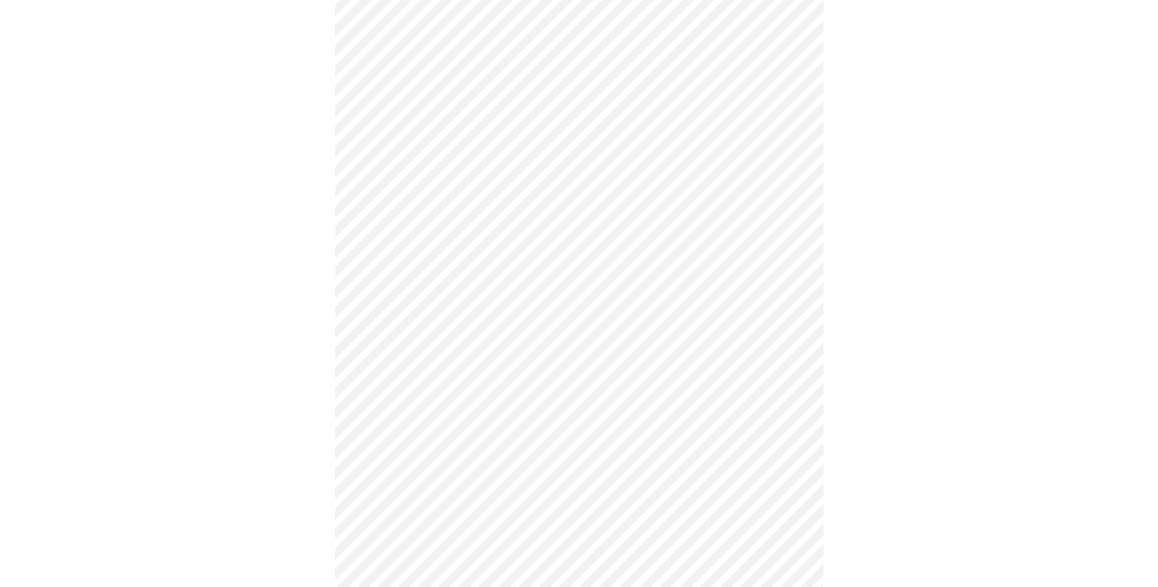
scroll to position [504, 0]
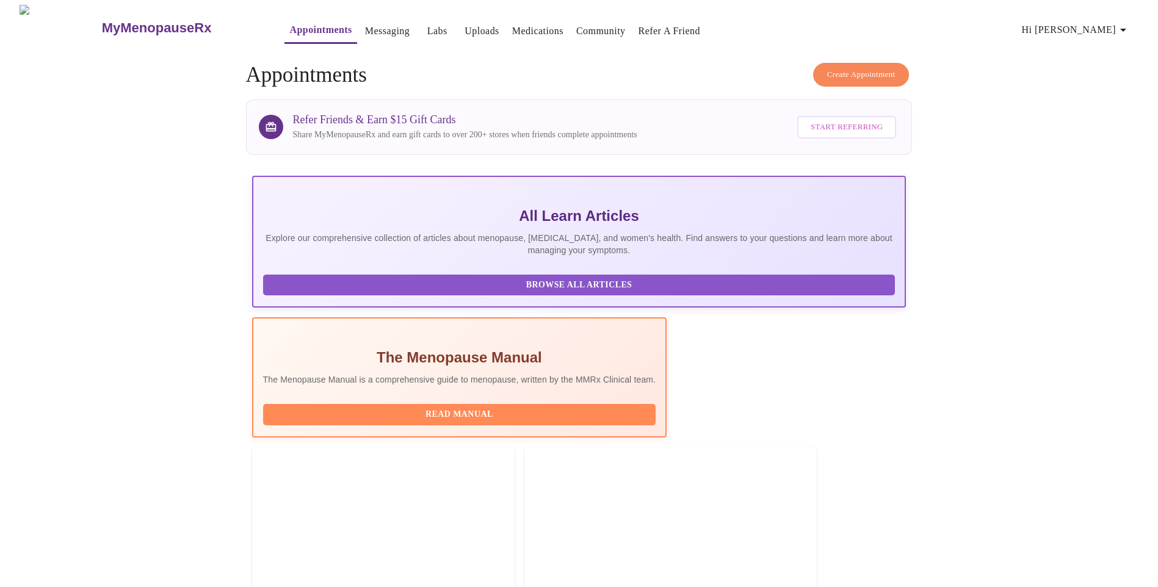
scroll to position [122, 0]
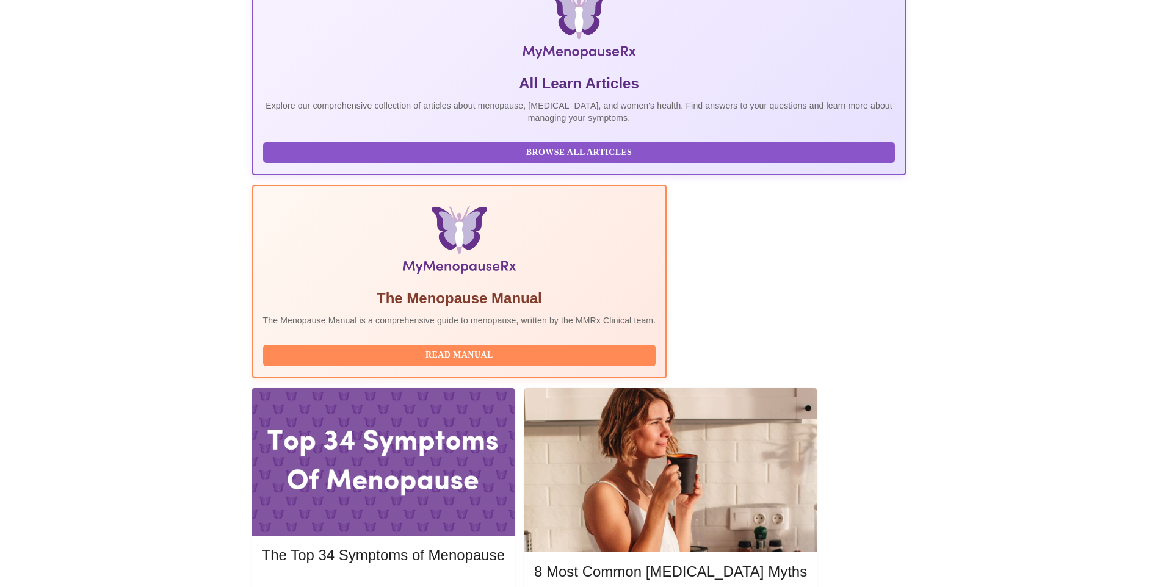
scroll to position [244, 0]
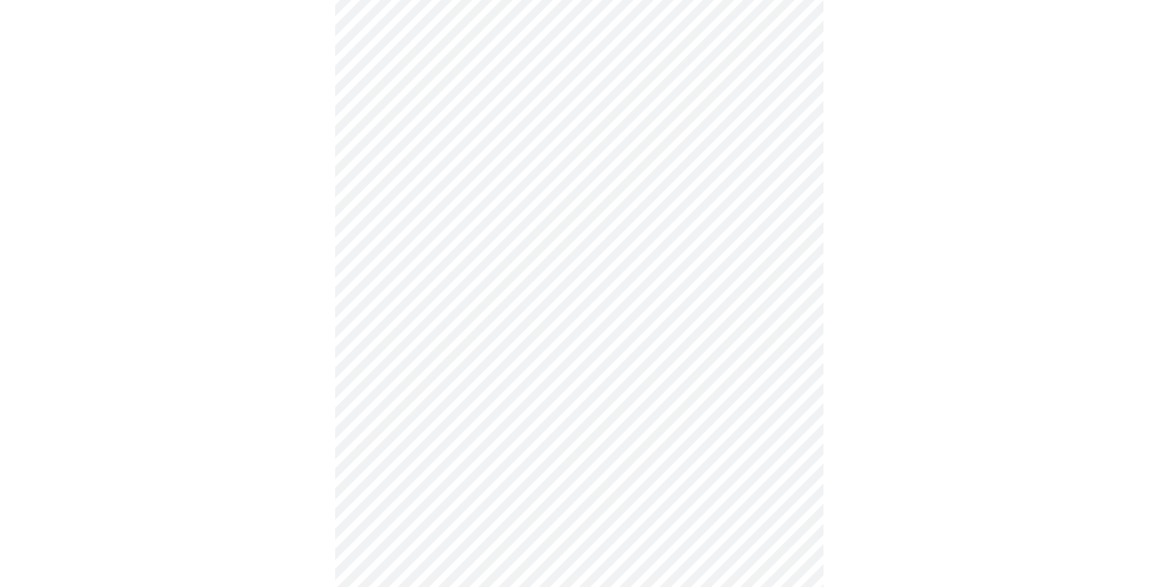
scroll to position [488, 0]
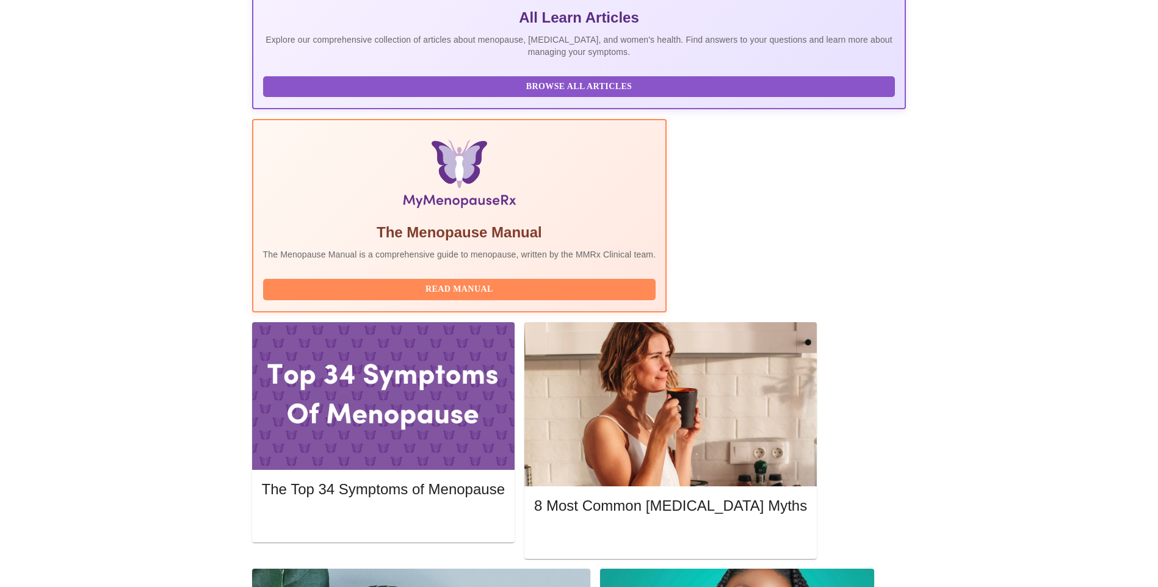
scroll to position [366, 0]
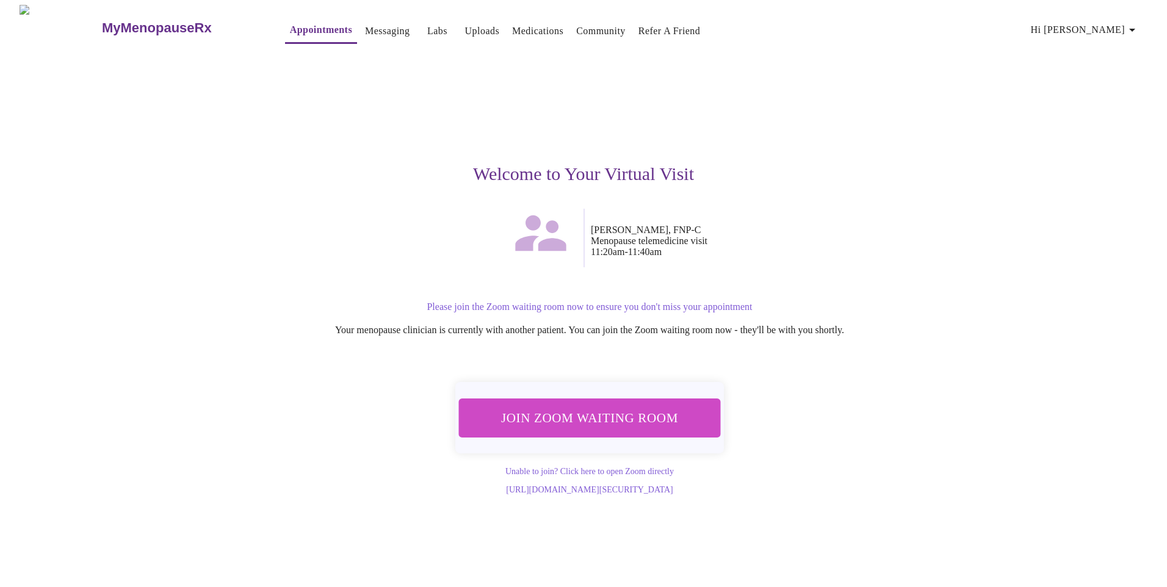
click at [631, 407] on span "Join Zoom Waiting Room" at bounding box center [590, 418] width 230 height 23
